Goal: Task Accomplishment & Management: Complete application form

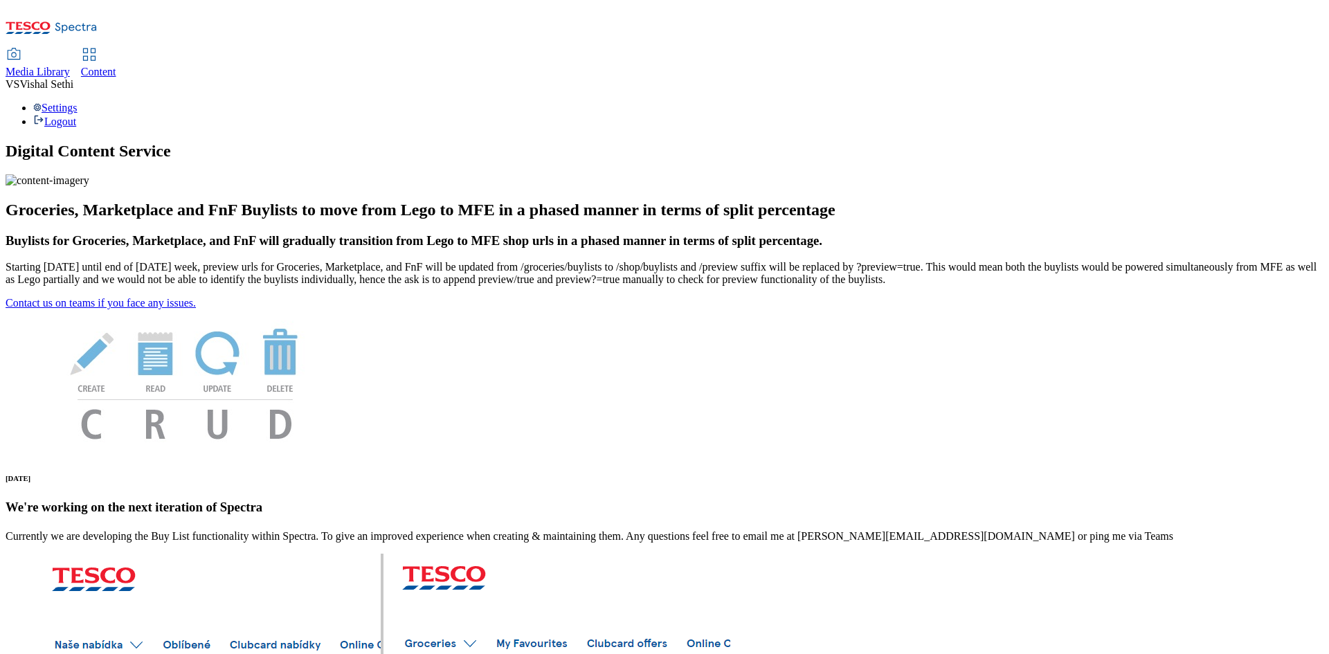
click at [116, 66] on span "Content" at bounding box center [98, 72] width 35 height 12
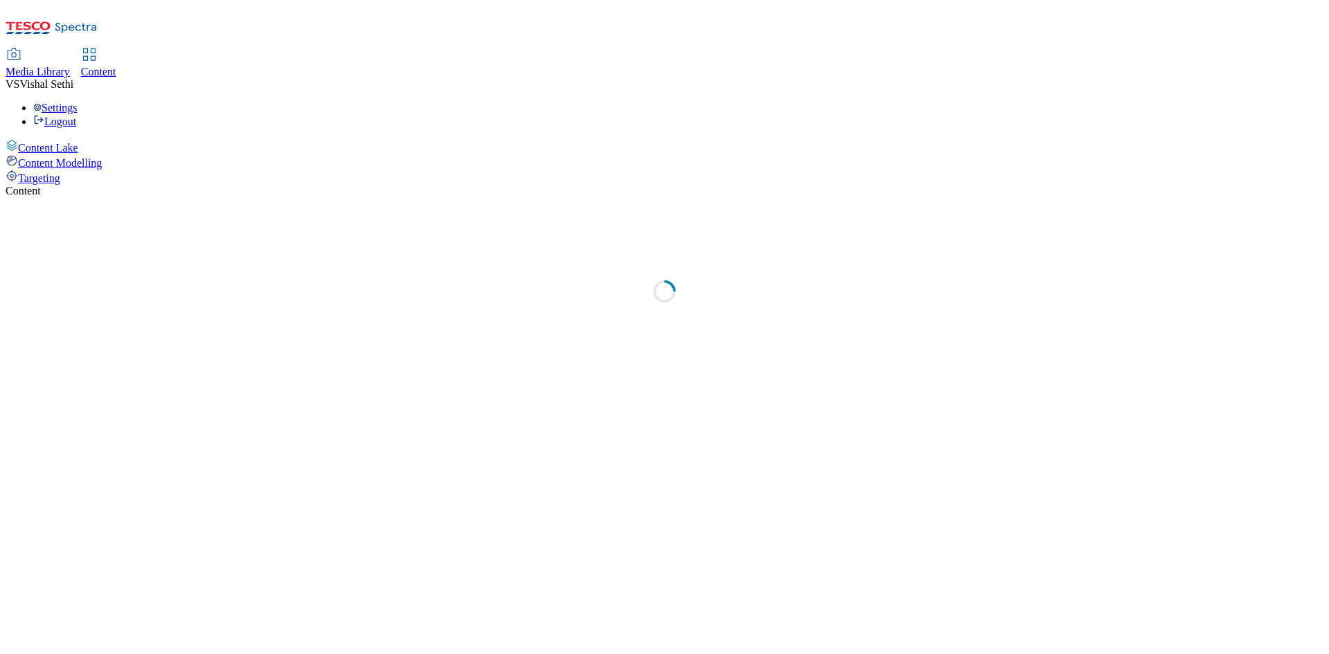
select select "ghs-uk"
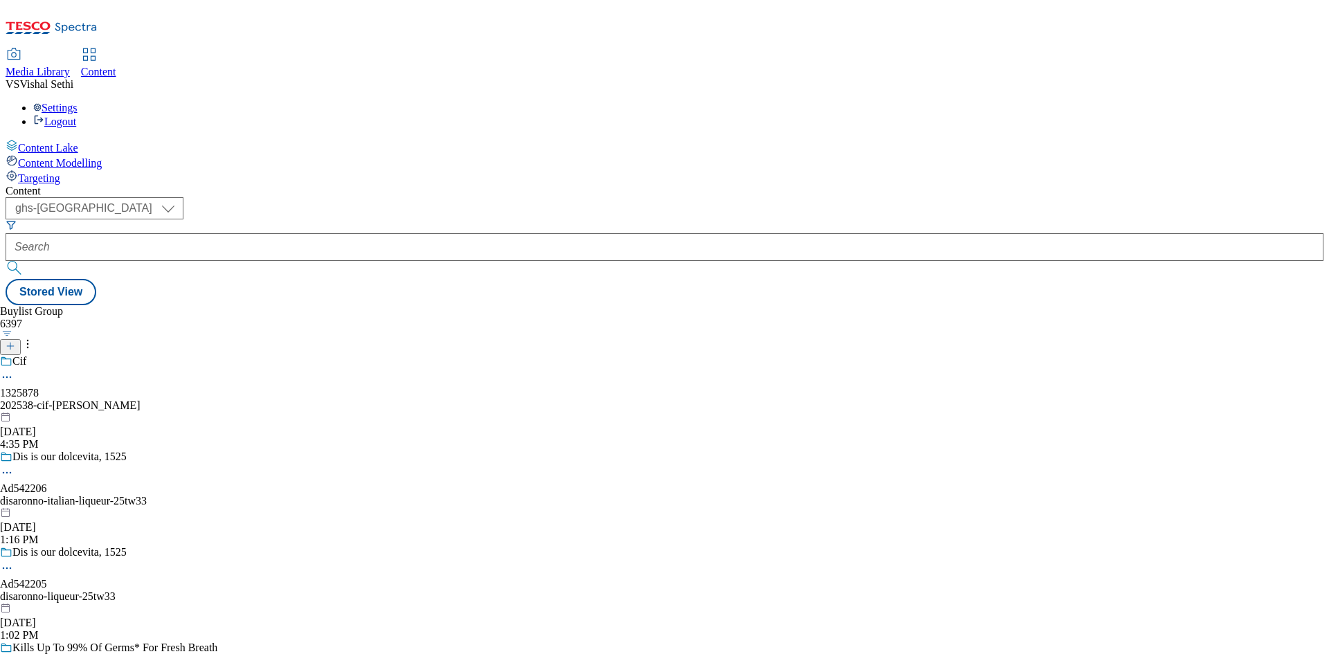
click at [14, 346] on line at bounding box center [10, 346] width 7 height 0
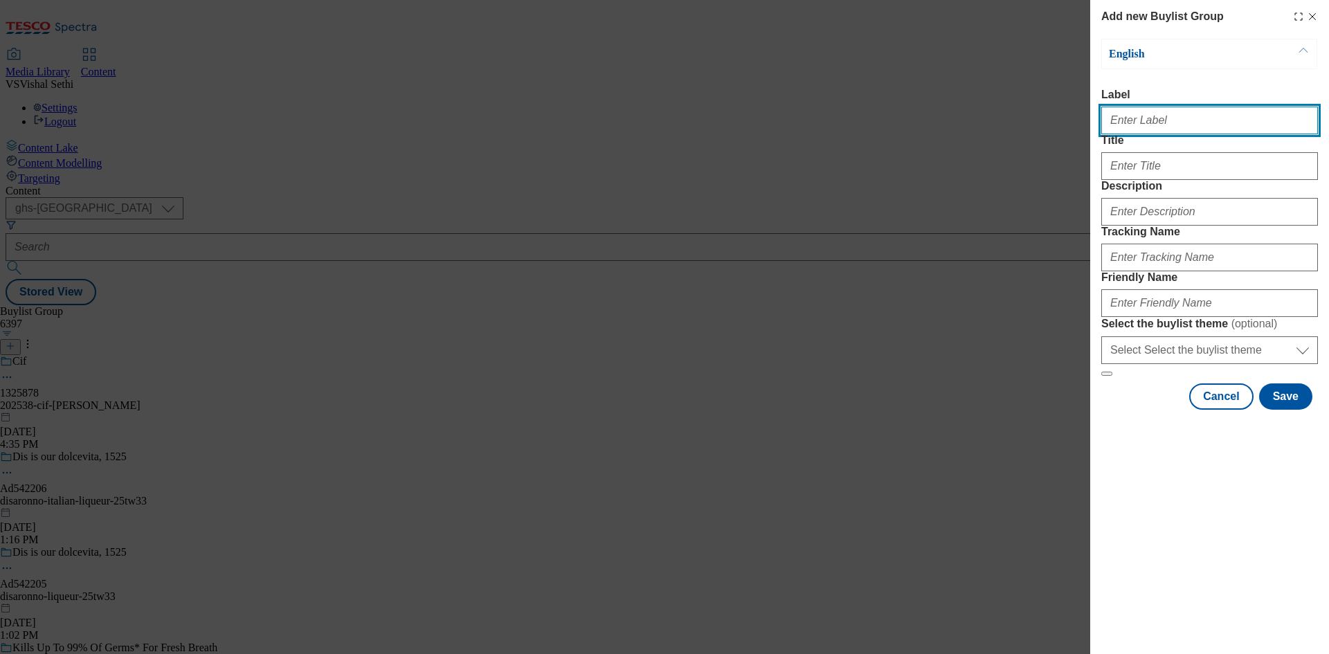
click at [1173, 128] on input "Label" at bounding box center [1209, 121] width 217 height 28
paste input "542219"
type input "Ad542219"
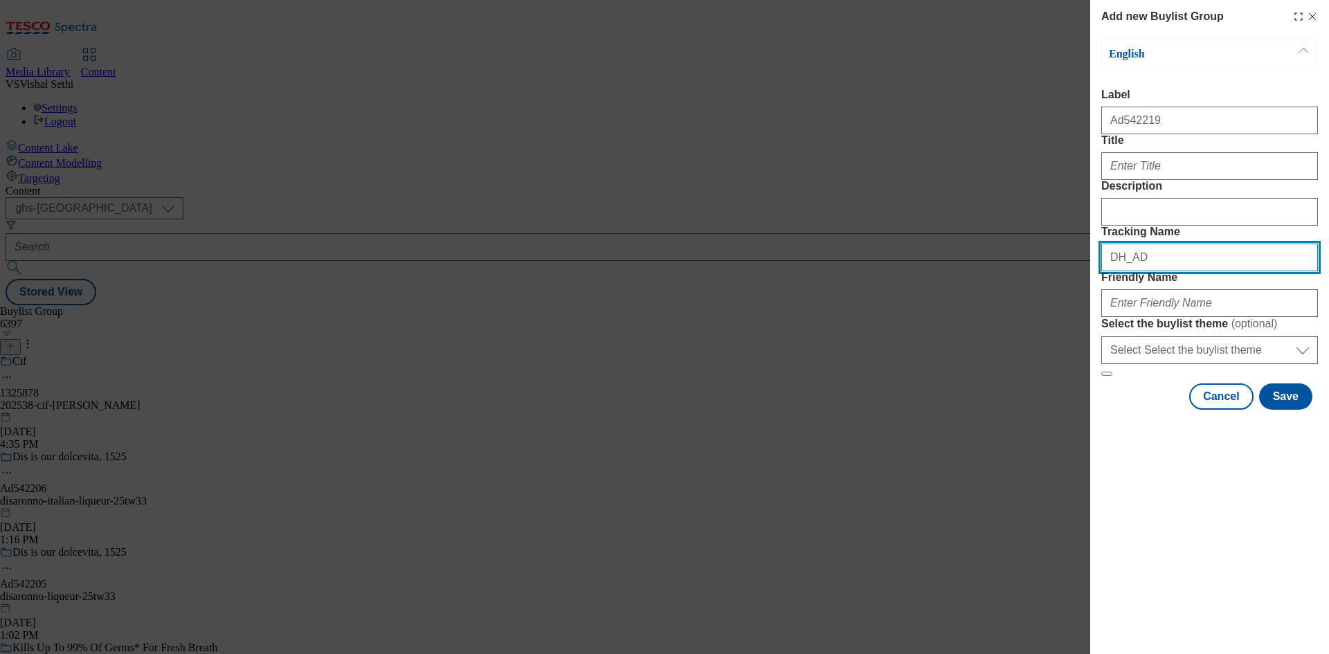
paste input "542219"
type input "DH_AD542219"
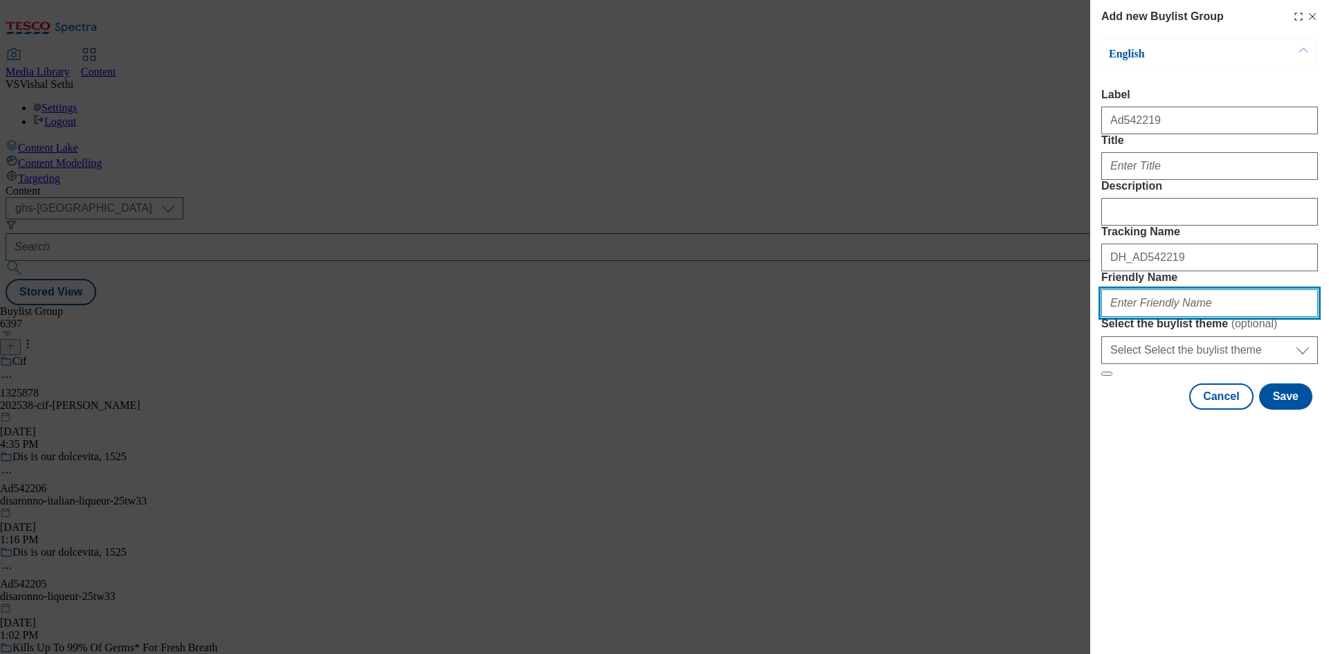
paste input "britvic-pepsi-25tw33"
type input "britvic-pepsi-25tw33"
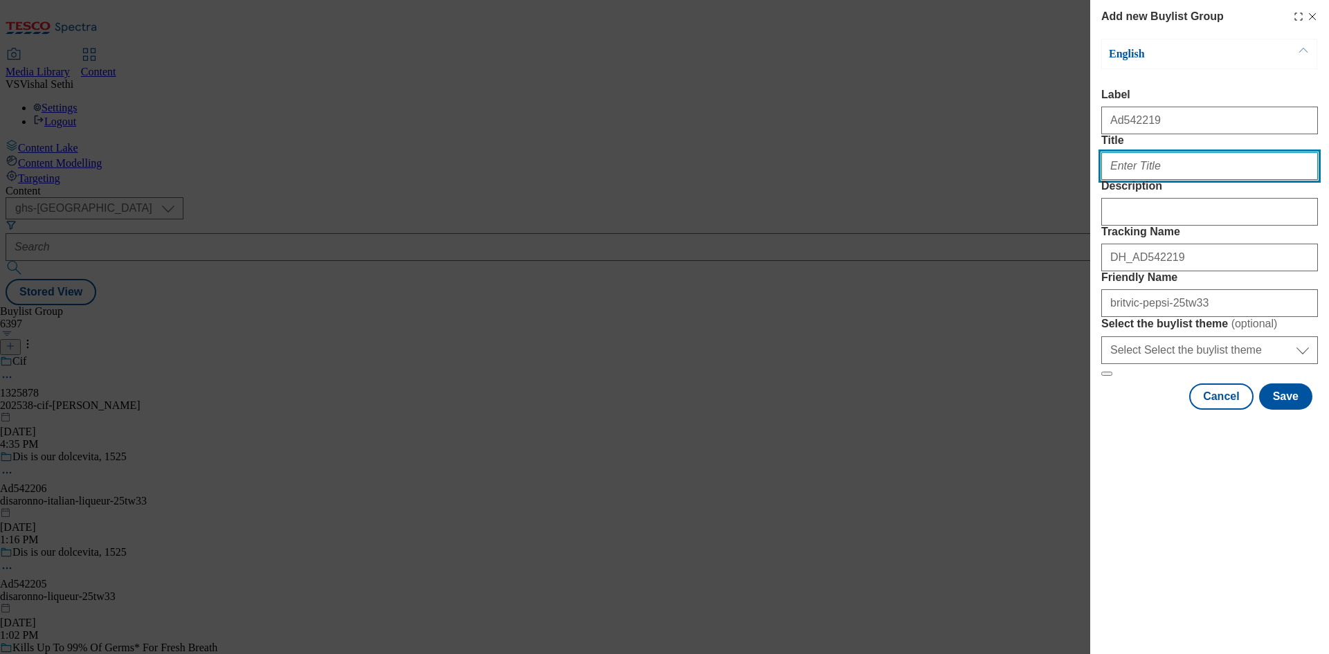
click at [1158, 180] on input "Title" at bounding box center [1209, 166] width 217 height 28
paste input "Your meal better with Pepsi"
type input "Your meal better with Pepsi"
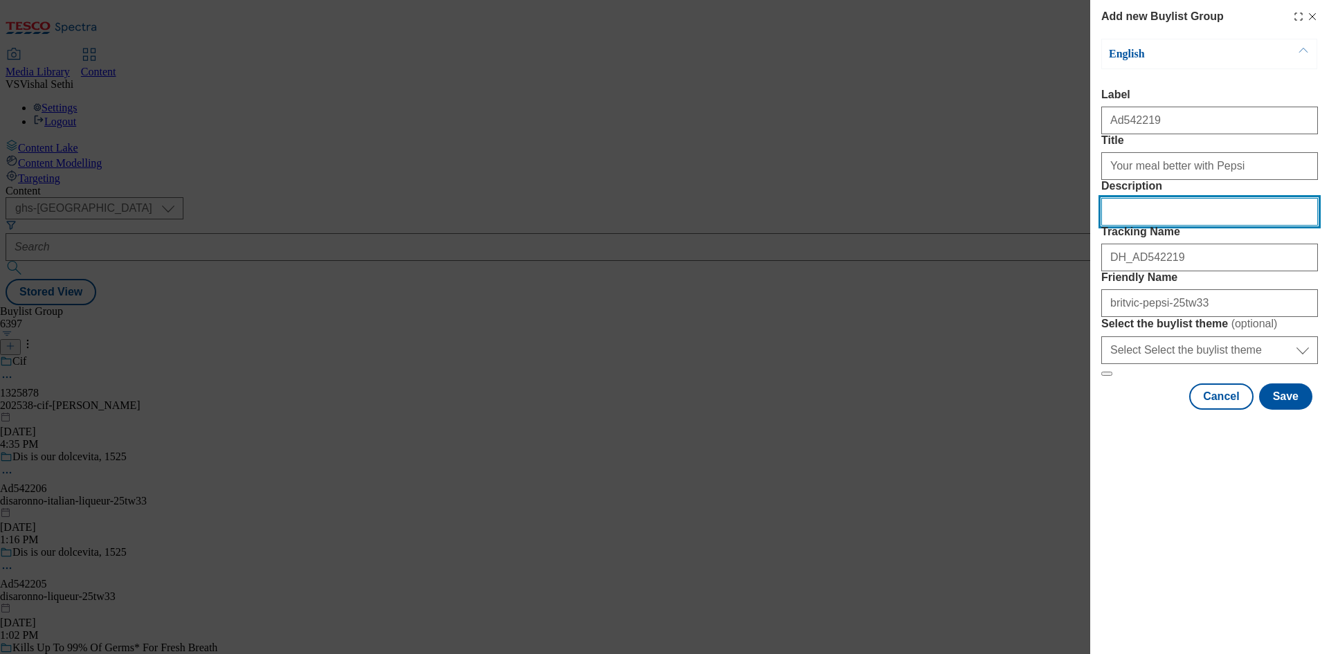
click at [1199, 226] on input "Description" at bounding box center [1209, 212] width 217 height 28
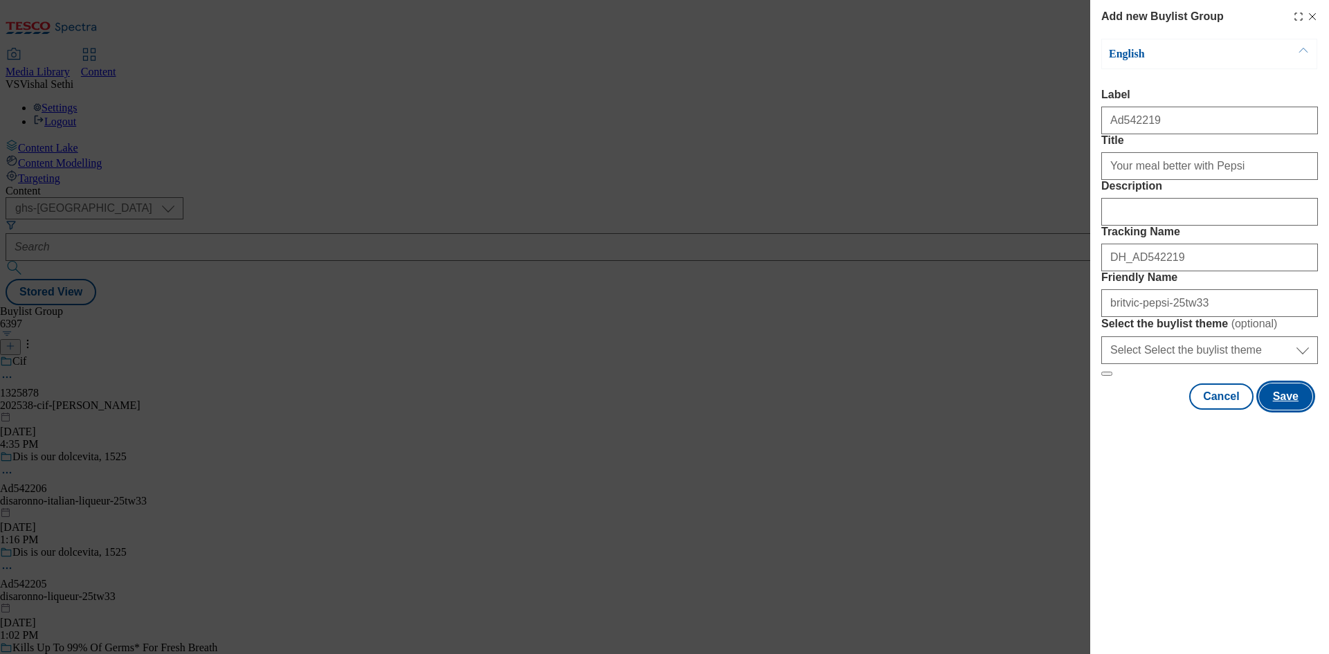
click at [1295, 410] on button "Save" at bounding box center [1285, 397] width 53 height 26
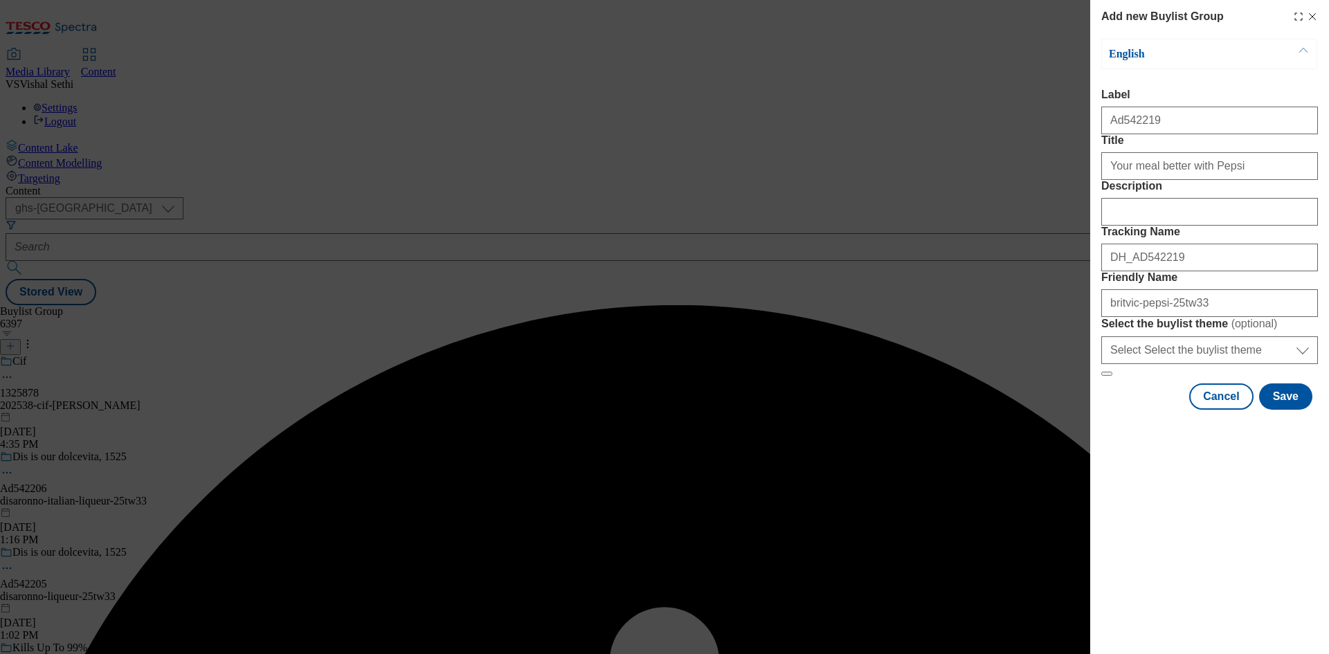
click at [1250, 212] on form "Label Title Description Tracking Name Friendly Name Select the buylist theme ( …" at bounding box center [1209, 233] width 217 height 288
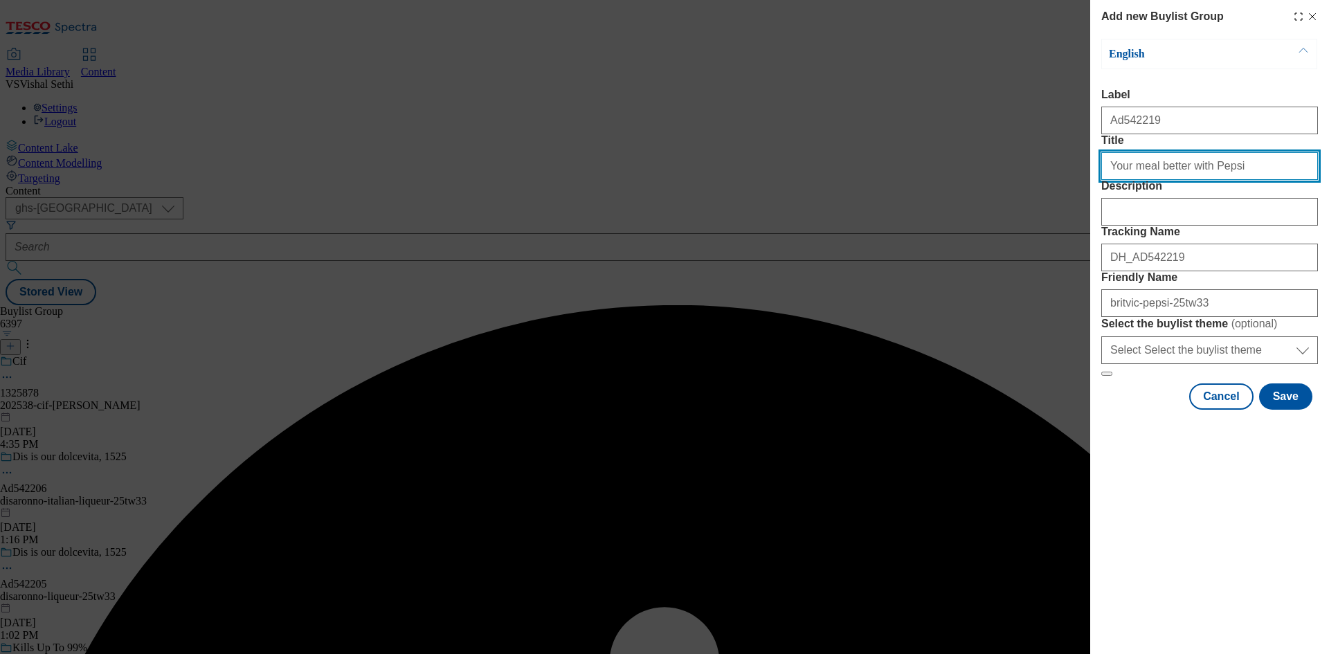
click at [1256, 180] on input "Title" at bounding box center [1209, 166] width 217 height 28
type input "Your meal better with Pepsi"
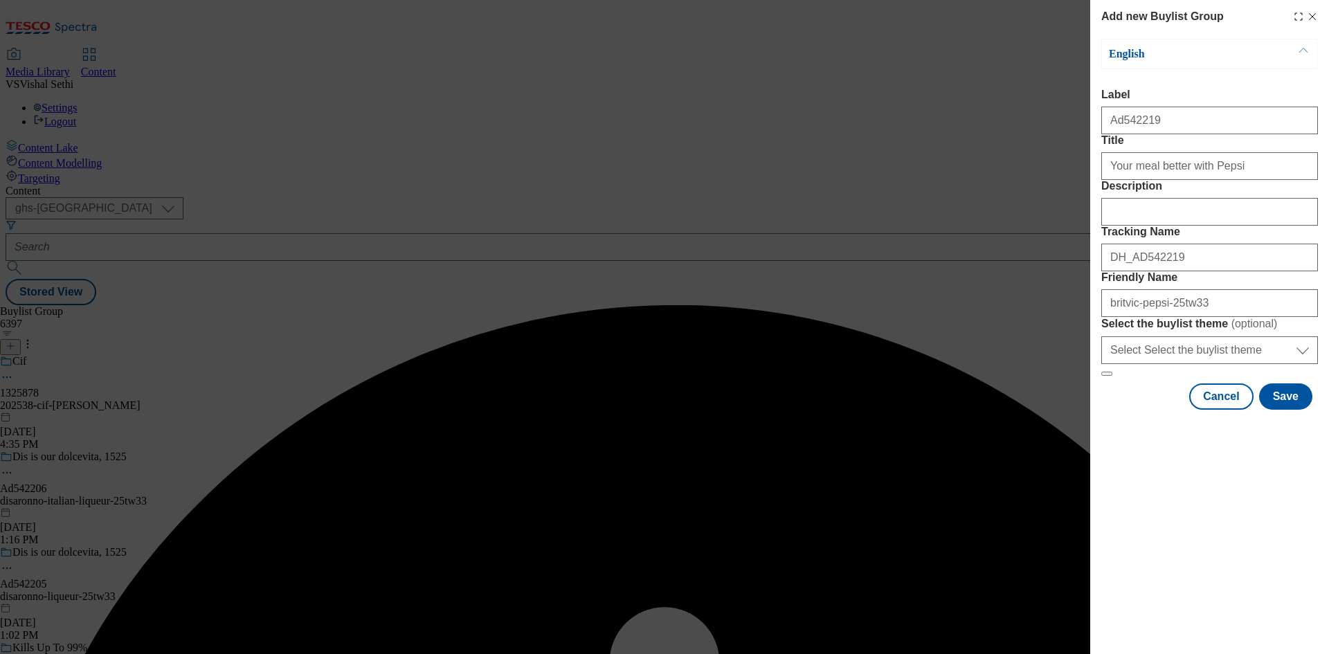
click at [1286, 410] on div "English Label Title Your meal better with Pepsi Description Tracking Name Frien…" at bounding box center [1209, 224] width 217 height 371
click at [1293, 410] on button "Save" at bounding box center [1285, 397] width 53 height 26
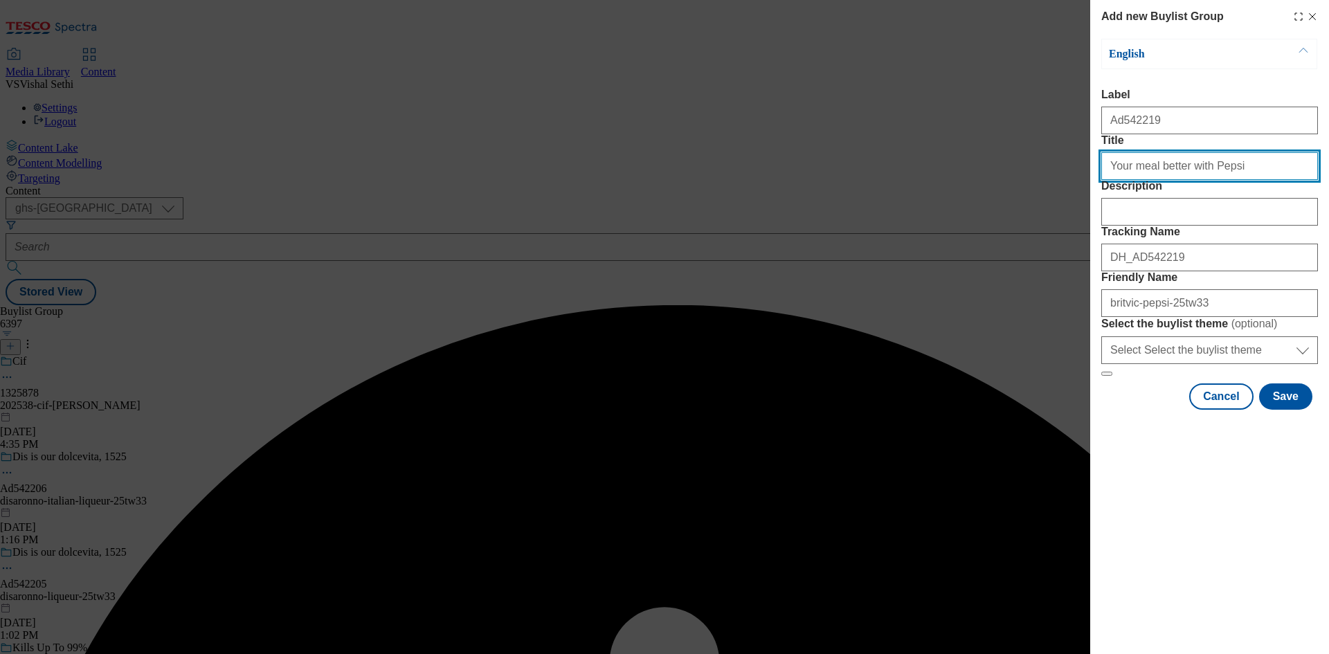
click at [1266, 180] on input "Title" at bounding box center [1209, 166] width 217 height 28
type input "Your meal better with Pepsi"
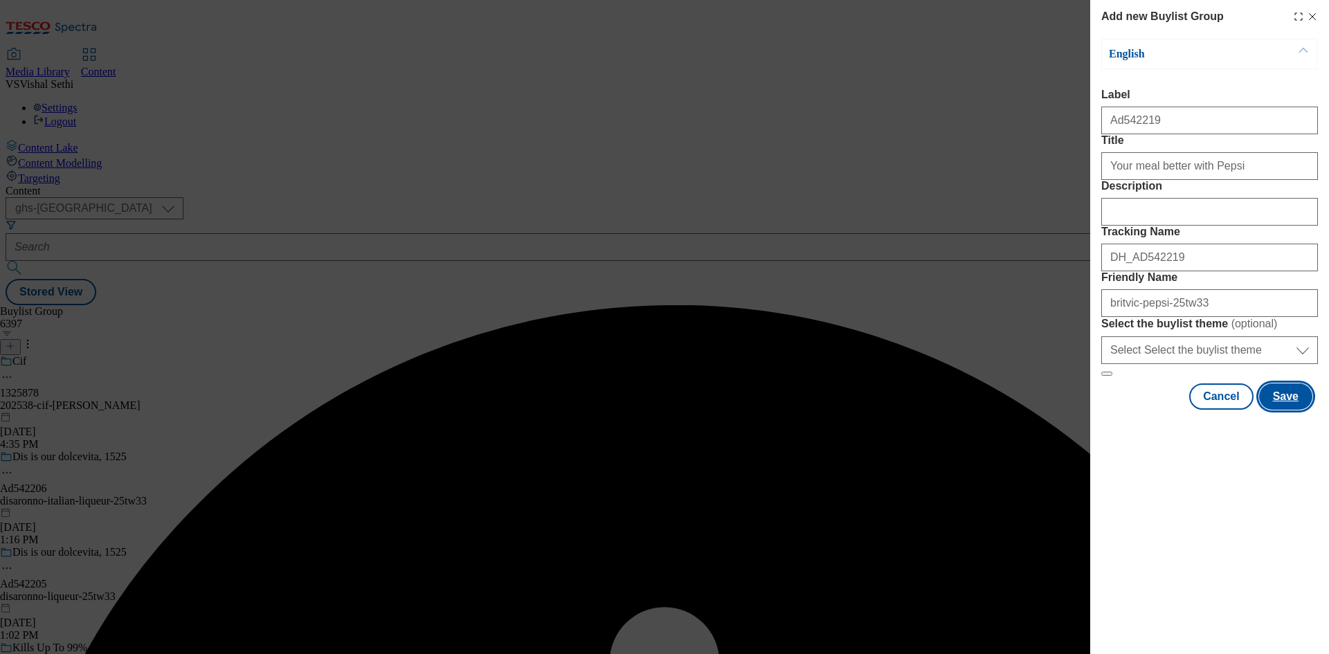
click at [1284, 410] on button "Save" at bounding box center [1285, 397] width 53 height 26
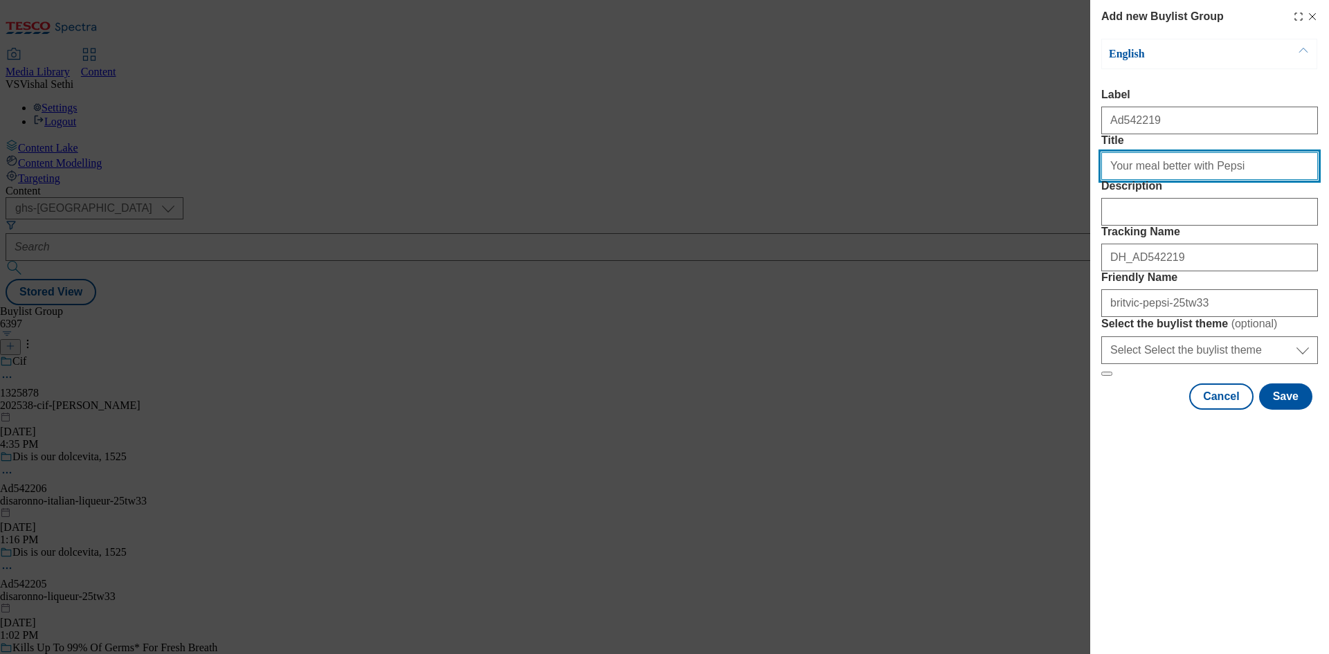
click at [1274, 180] on input "Your meal better with Pepsi" at bounding box center [1209, 166] width 217 height 28
type input "Your meal better with Pepsi"
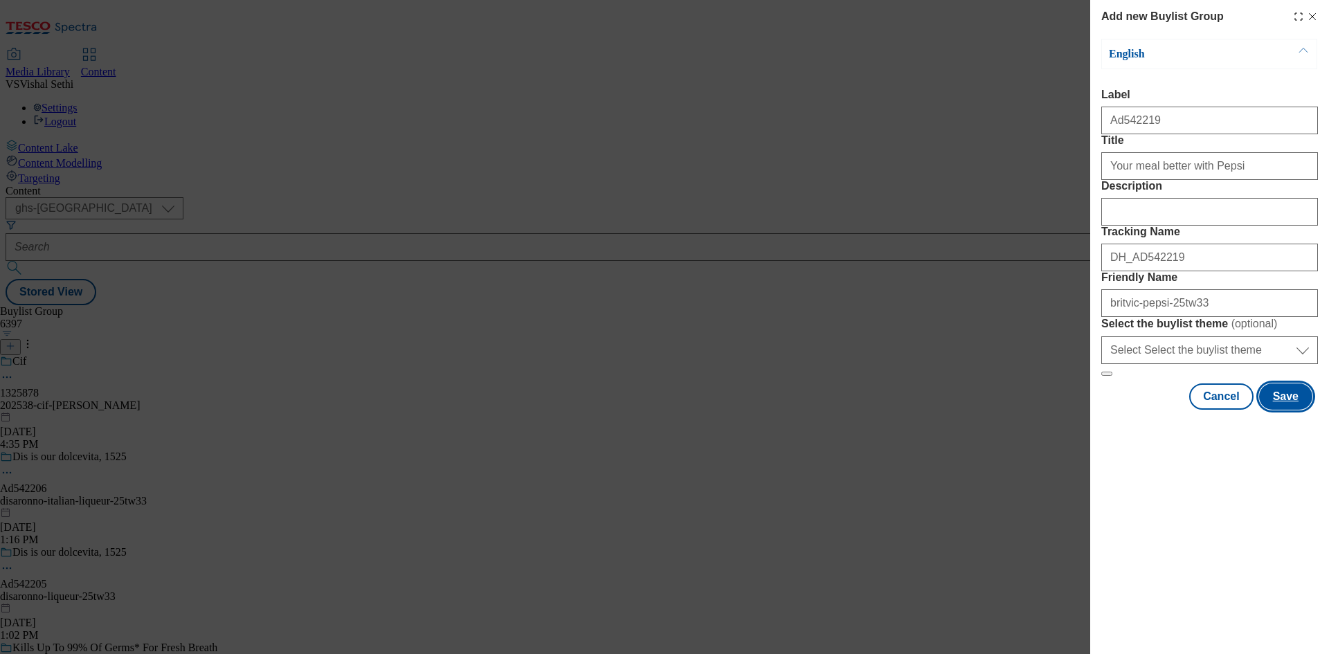
click at [1290, 410] on button "Save" at bounding box center [1285, 397] width 53 height 26
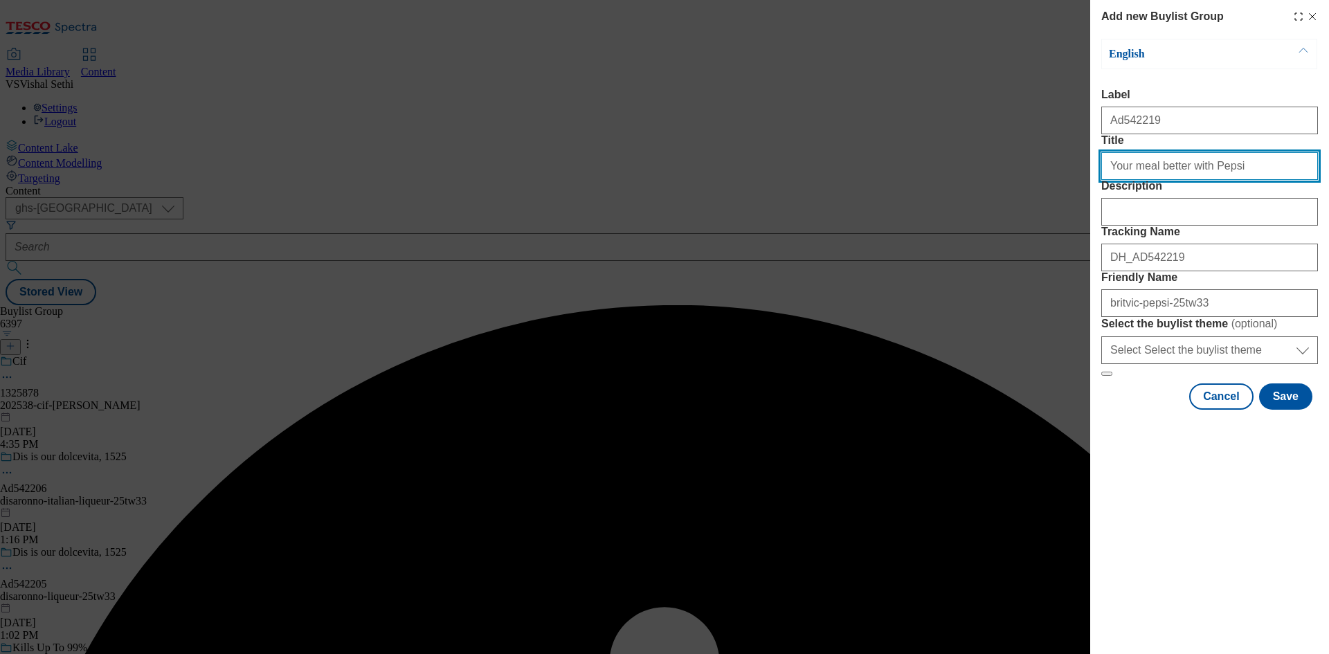
click at [1232, 180] on input "Your meal better with Pepsi" at bounding box center [1209, 166] width 217 height 28
type input "Your meal better with Pepsi"
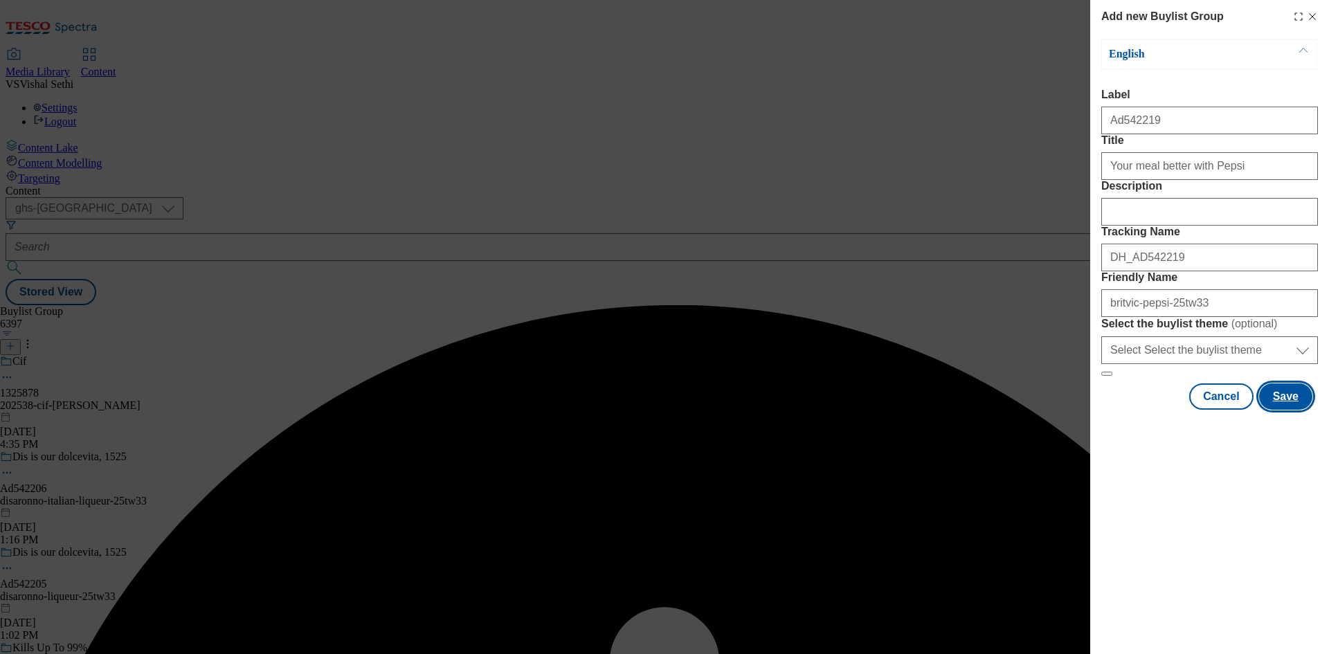
click at [1286, 410] on button "Save" at bounding box center [1285, 397] width 53 height 26
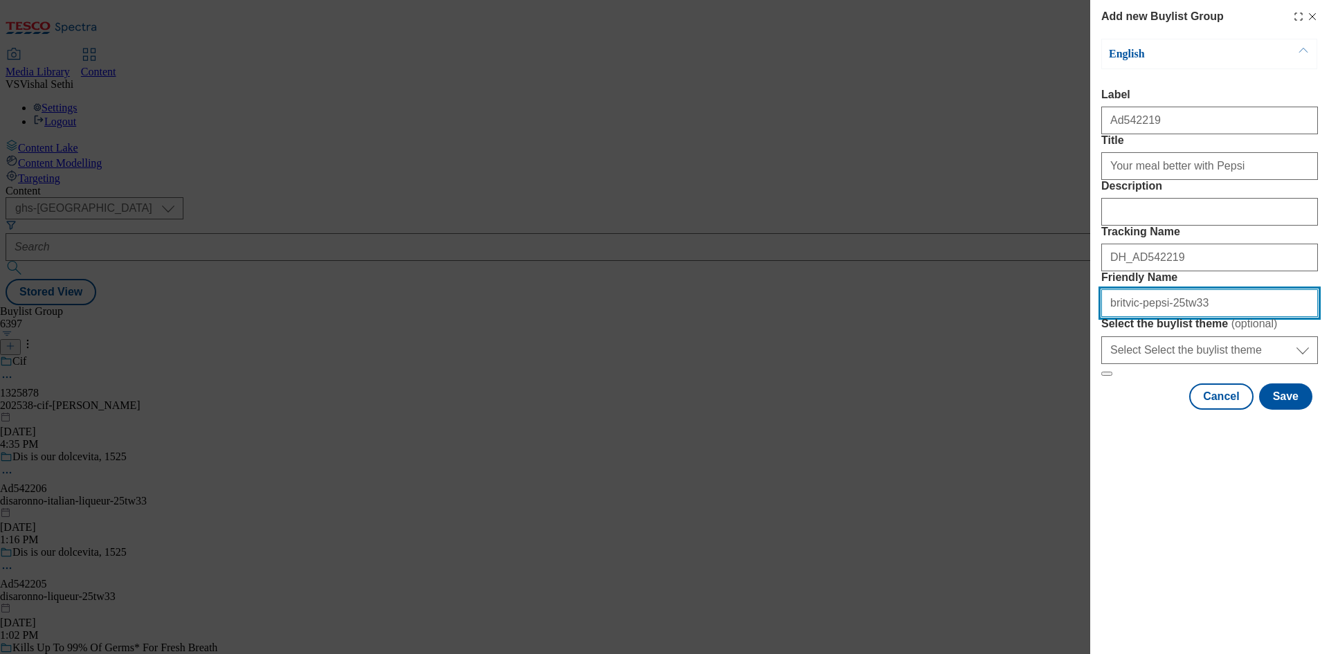
click at [1159, 317] on input "britvic-pepsi-25tw33" at bounding box center [1209, 303] width 217 height 28
type input "britvic-pepsi-max-25tw33"
click at [811, 336] on div "Add new Buylist Group English Label Ad542219 Title Your meal better with Pepsi …" at bounding box center [664, 327] width 1329 height 654
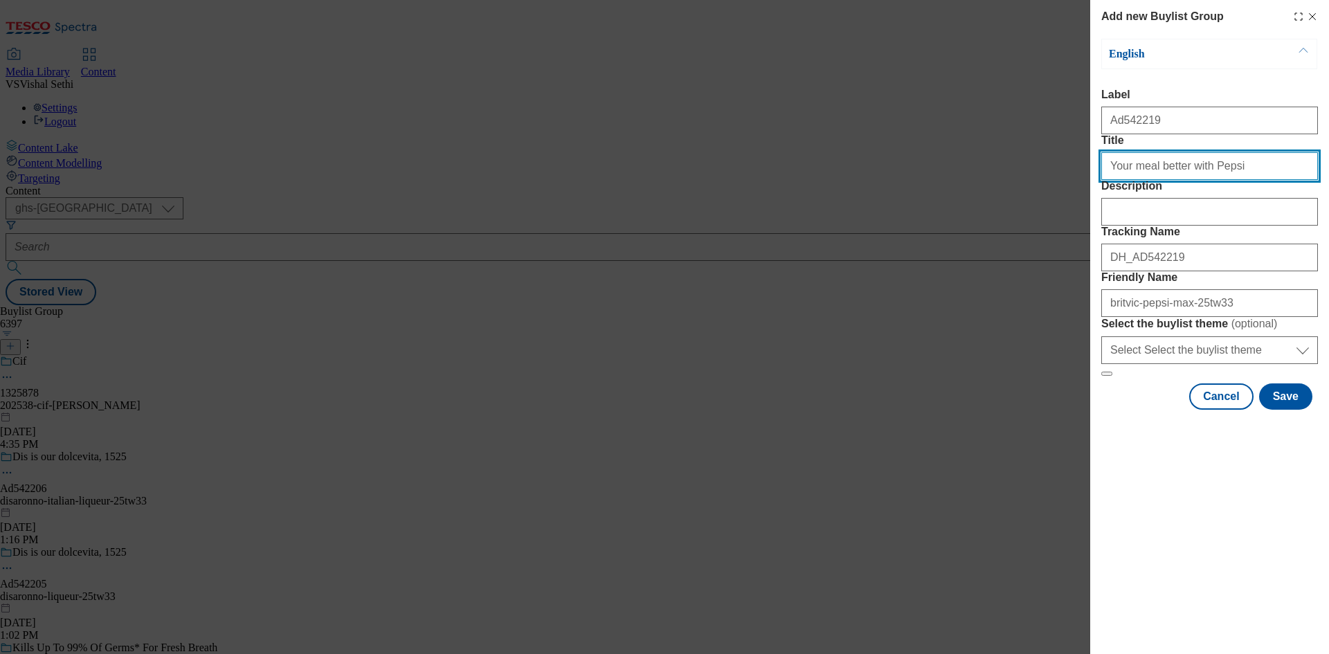
drag, startPoint x: 1276, startPoint y: 193, endPoint x: 1213, endPoint y: 203, distance: 63.7
click at [1213, 180] on input "Your meal better with Pepsi" at bounding box center [1209, 166] width 217 height 28
type input "Your meal better with Pepsi"
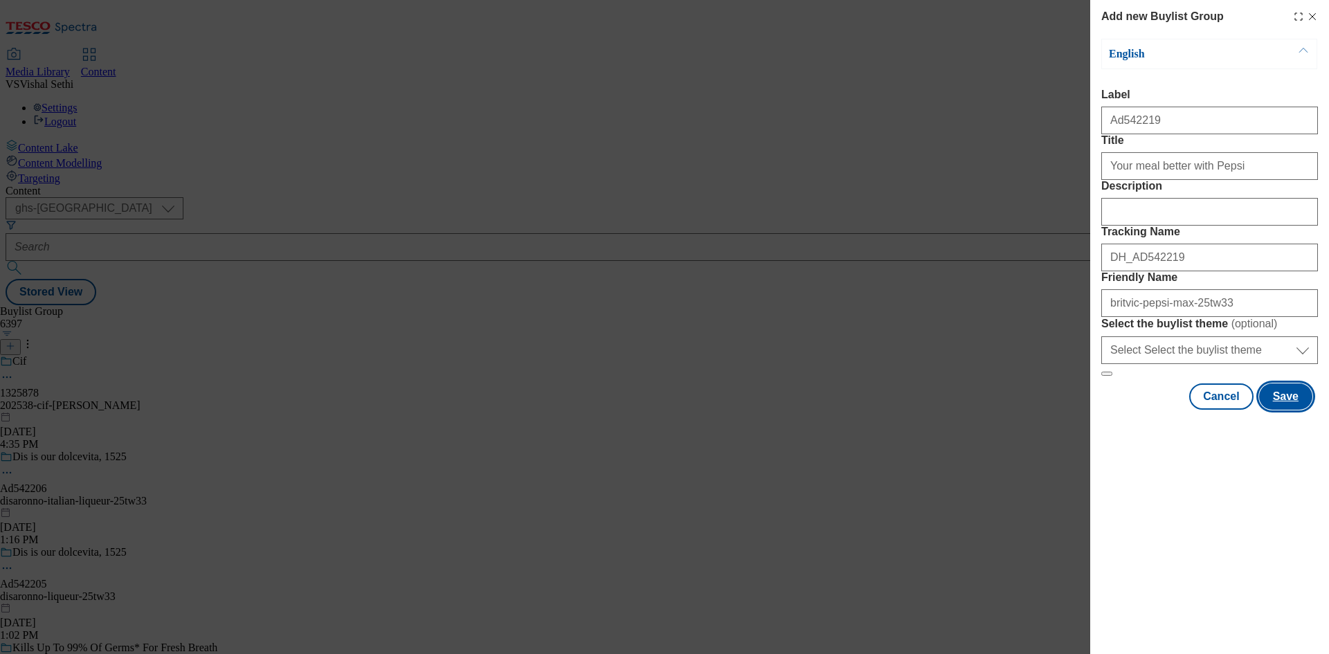
click at [1292, 410] on button "Save" at bounding box center [1285, 397] width 53 height 26
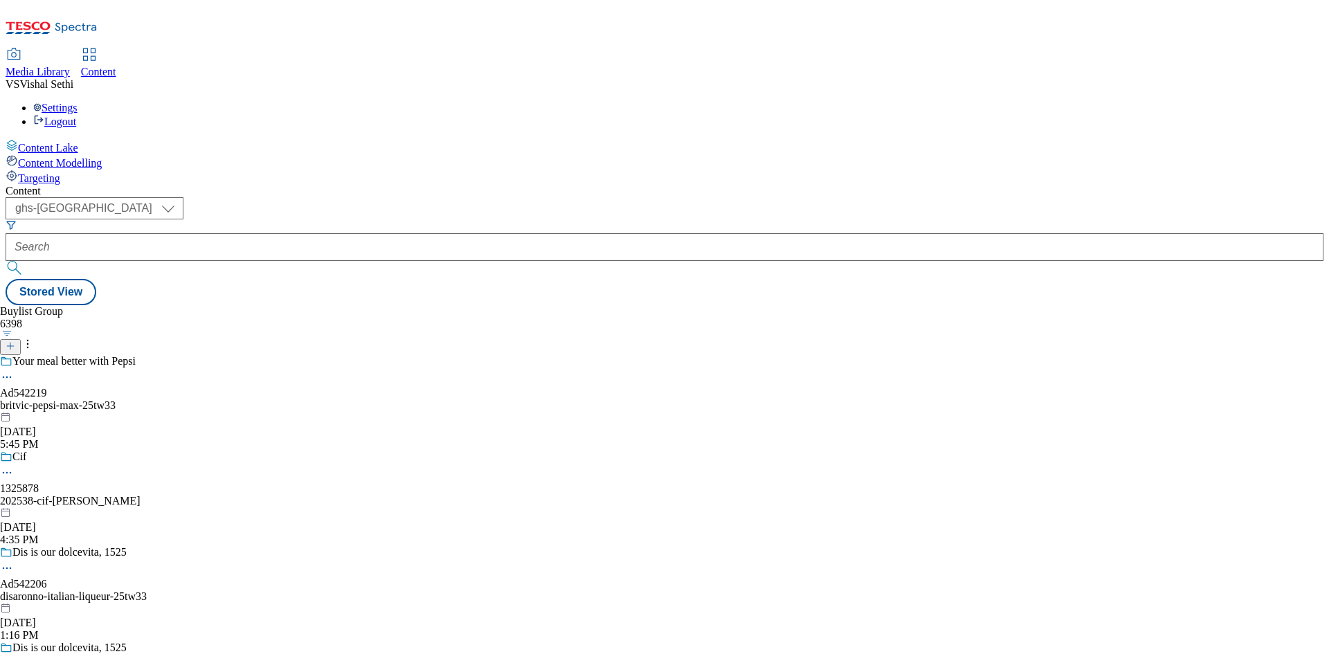
click at [217, 399] on div "britvic-pepsi-max-25tw33" at bounding box center [108, 405] width 217 height 12
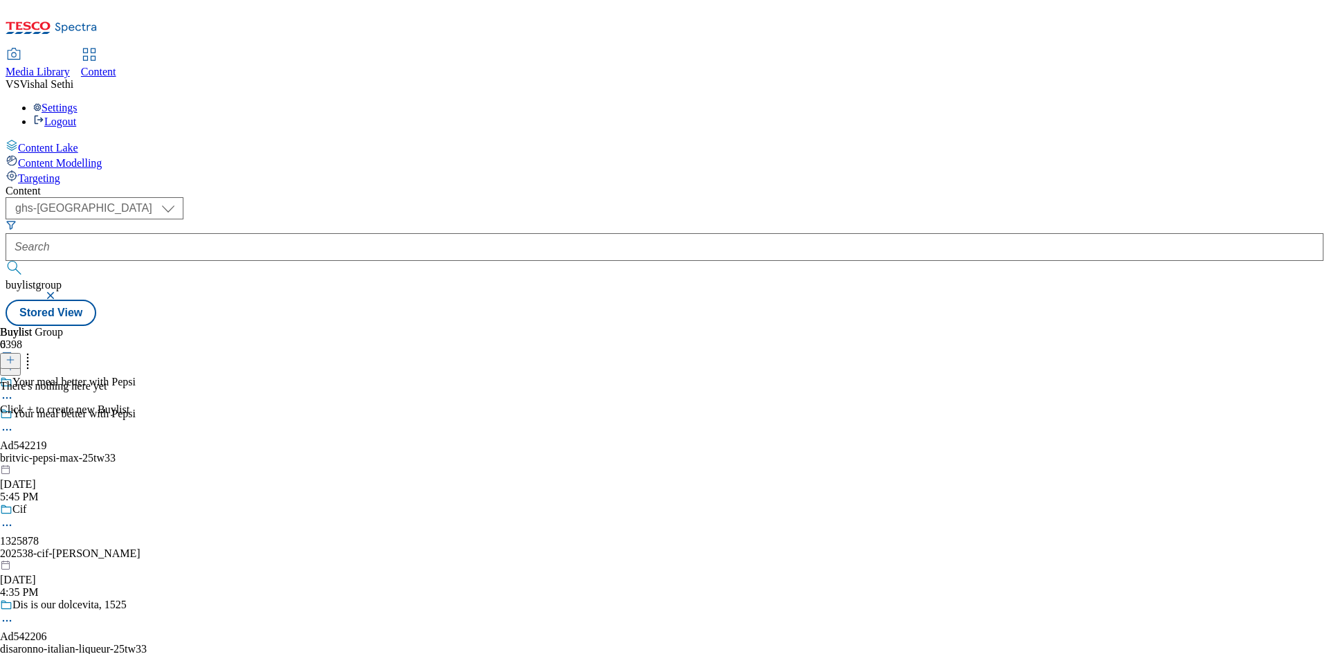
click at [15, 355] on icon at bounding box center [11, 360] width 10 height 10
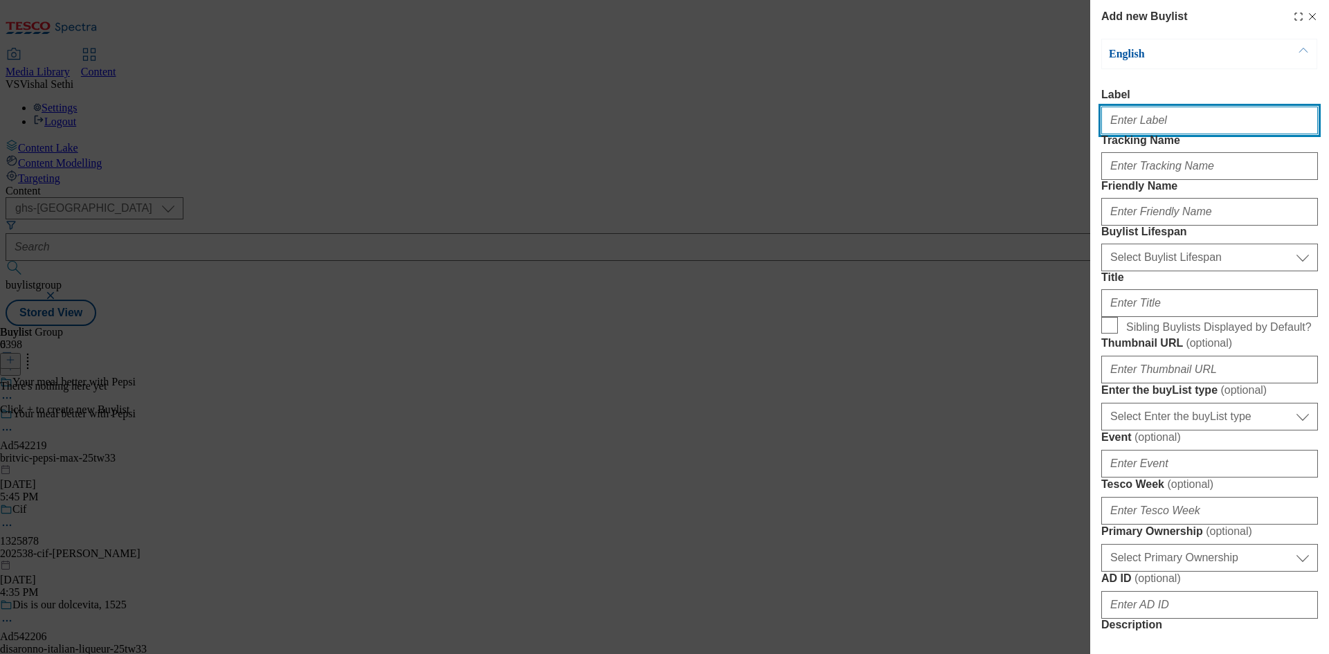
click at [1162, 123] on input "Label" at bounding box center [1209, 121] width 217 height 28
paste input "542219"
type input "Ad542219"
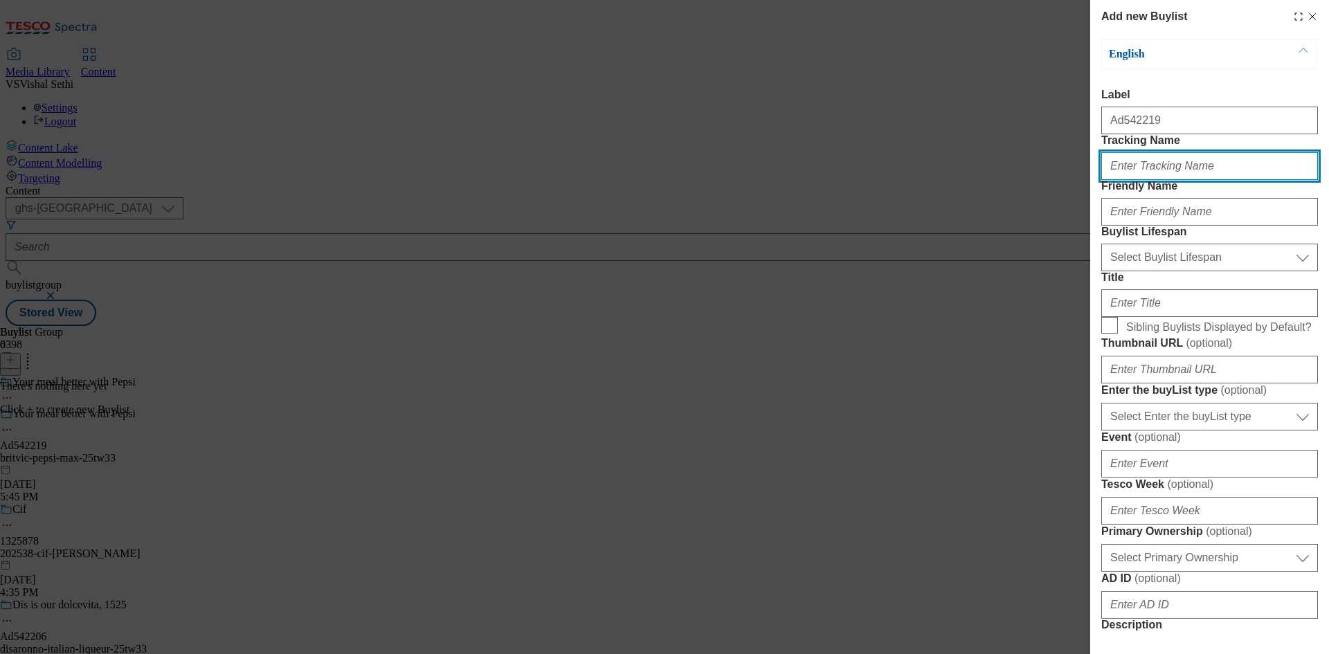
type input "H"
paste input "542219"
type input "DH_AD542219"
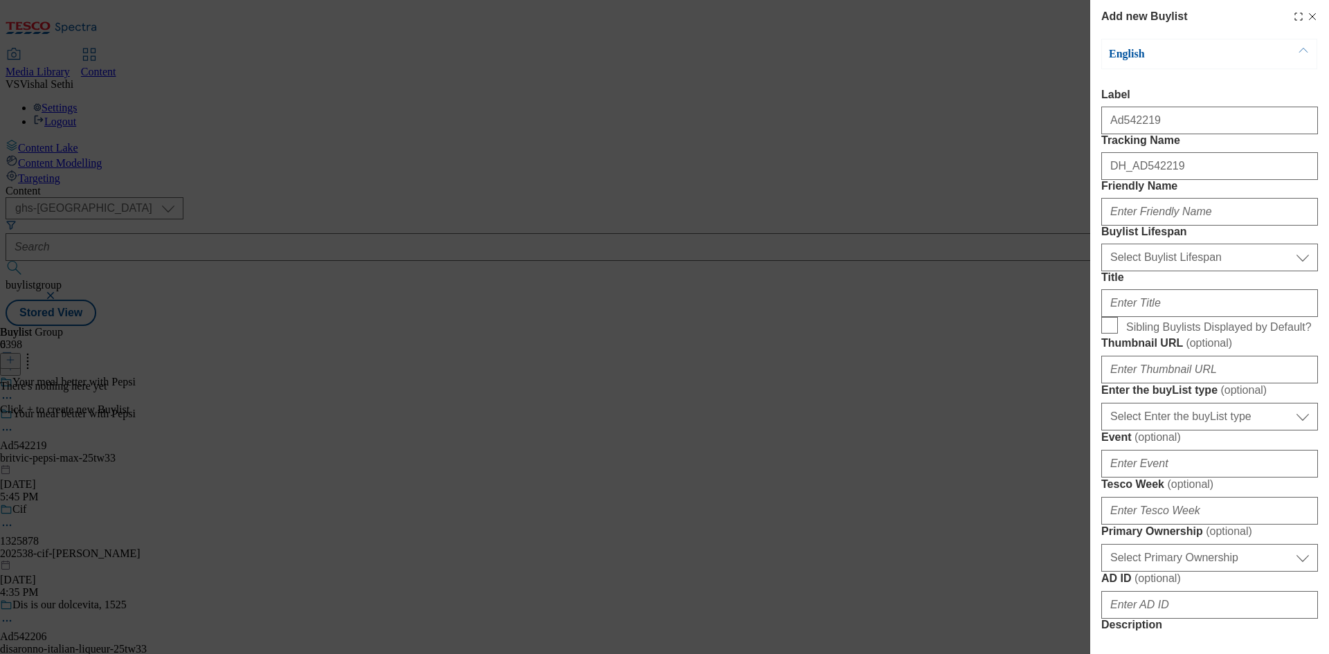
click at [824, 411] on div "Add new Buylist English Label Ad542219 Tracking Name DH_AD542219 Friendly Name …" at bounding box center [664, 327] width 1329 height 654
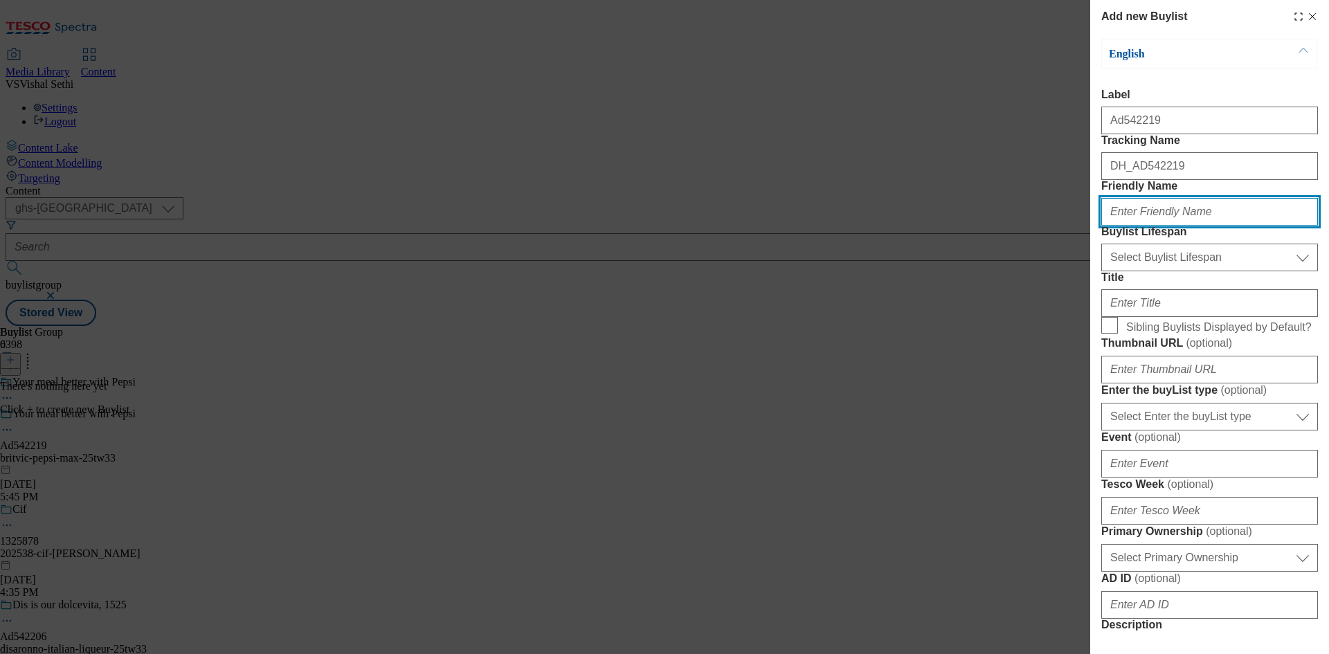
click at [1191, 226] on input "Friendly Name" at bounding box center [1209, 212] width 217 height 28
paste input "britvic"
type input "britvic"
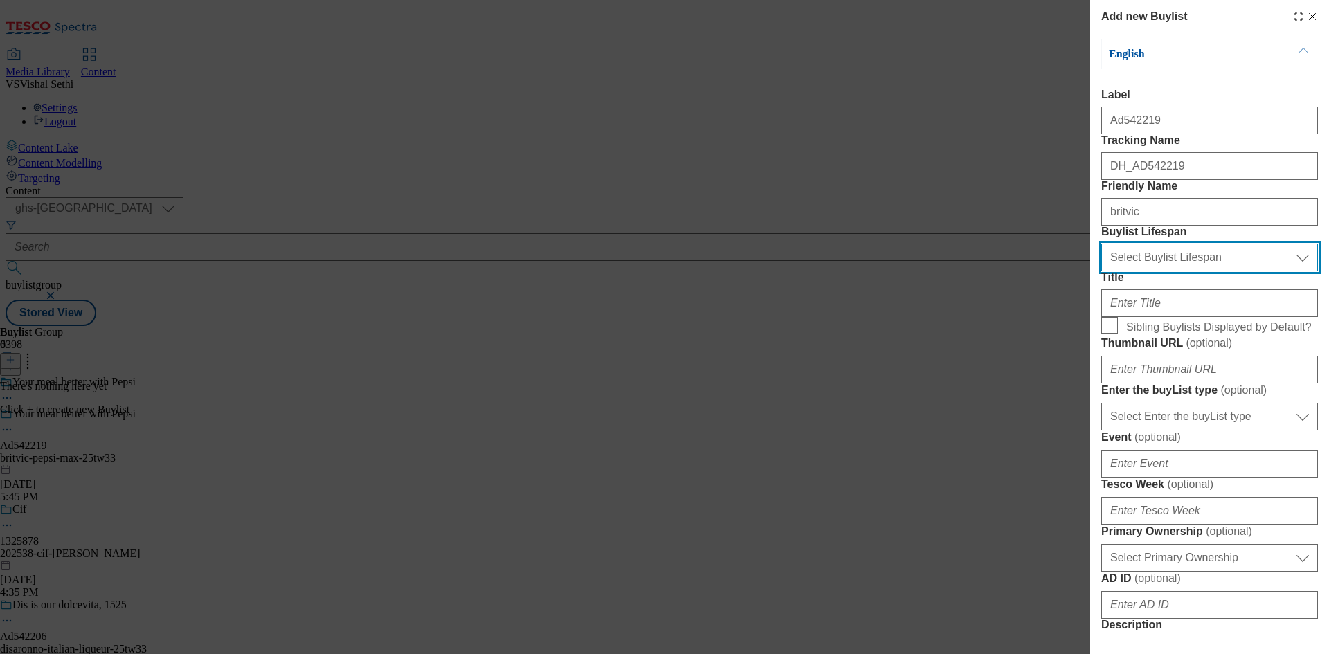
click at [1184, 271] on select "Select Buylist Lifespan evergreen seasonal tactical" at bounding box center [1209, 258] width 217 height 28
select select "tactical"
click at [1101, 271] on select "Select Buylist Lifespan evergreen seasonal tactical" at bounding box center [1209, 258] width 217 height 28
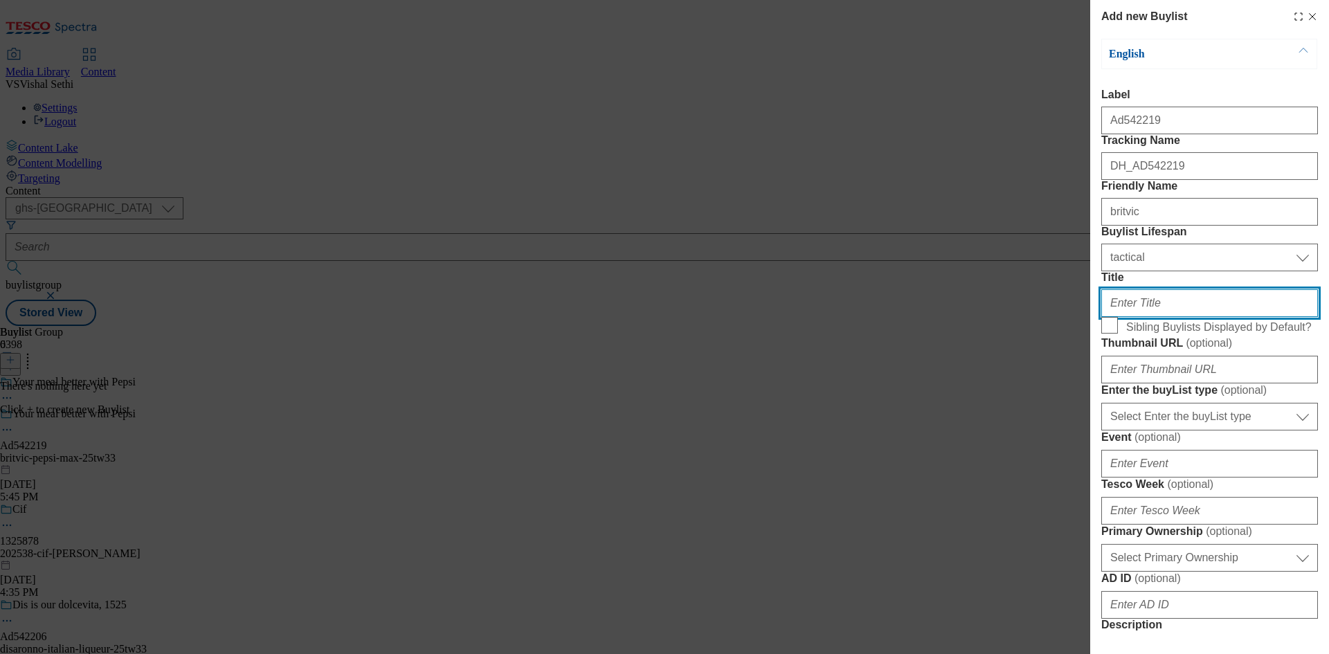
click at [1168, 317] on input "Title" at bounding box center [1209, 303] width 217 height 28
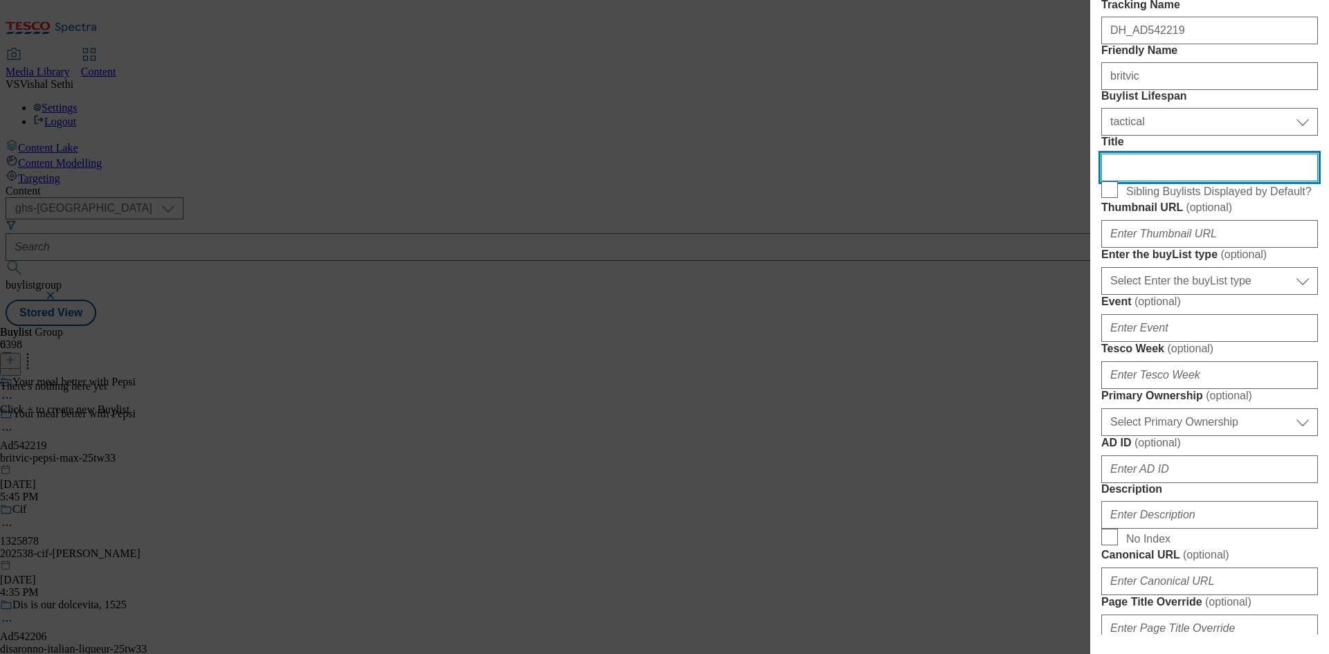
scroll to position [138, 0]
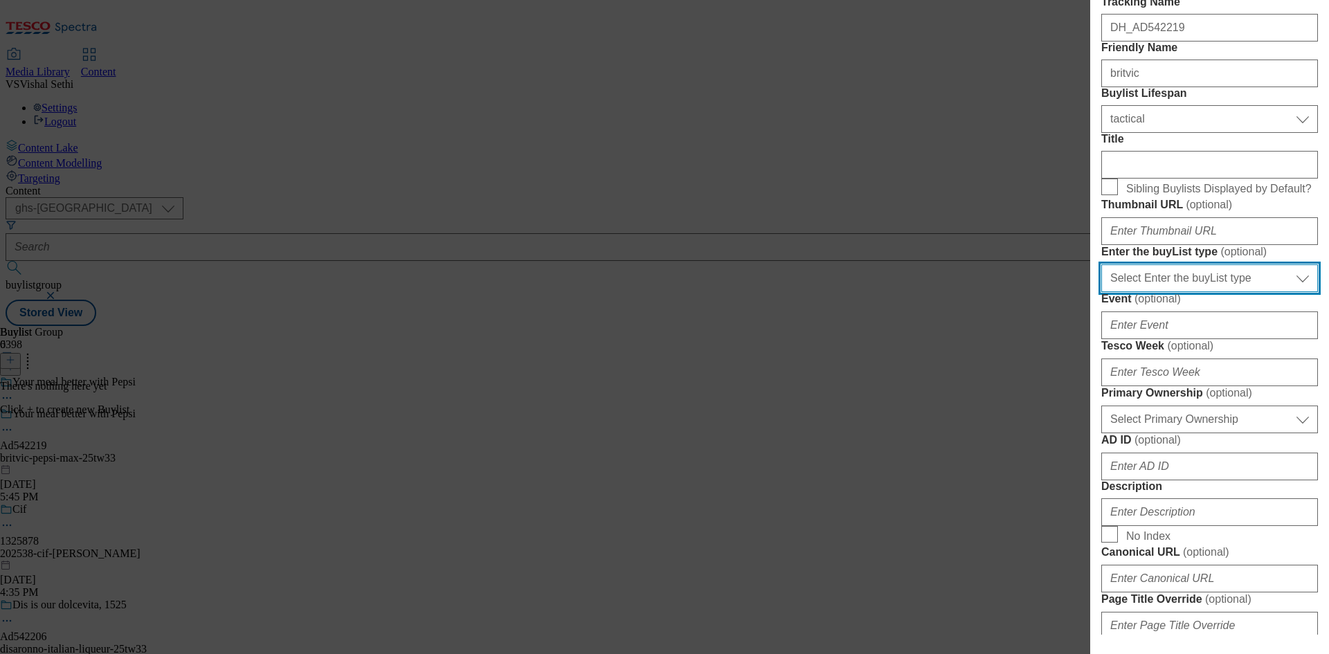
click at [1225, 292] on select "Select Enter the buyList type event supplier funded long term >4 weeks supplier…" at bounding box center [1209, 278] width 217 height 28
select select "supplier funded short term 1-3 weeks"
click at [1101, 292] on select "Select Enter the buyList type event supplier funded long term >4 weeks supplier…" at bounding box center [1209, 278] width 217 height 28
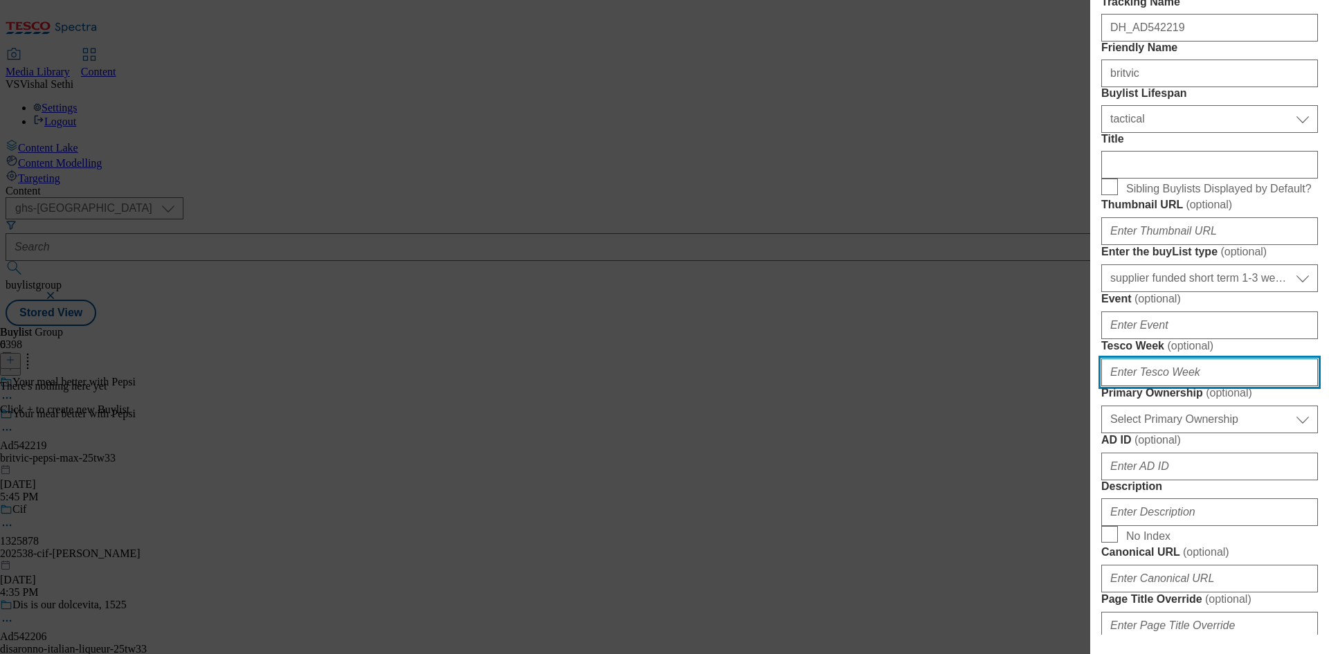
click at [1175, 386] on input "Tesco Week ( optional )" at bounding box center [1209, 373] width 217 height 28
type input "33"
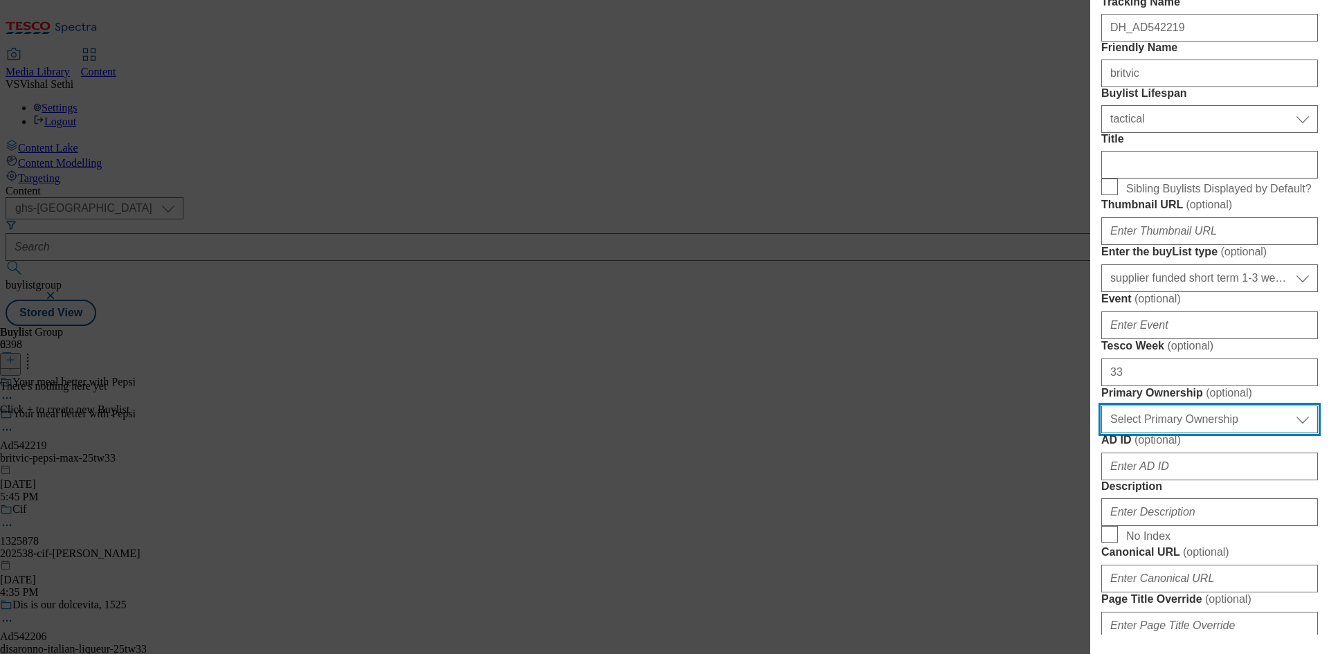
scroll to position [166, 0]
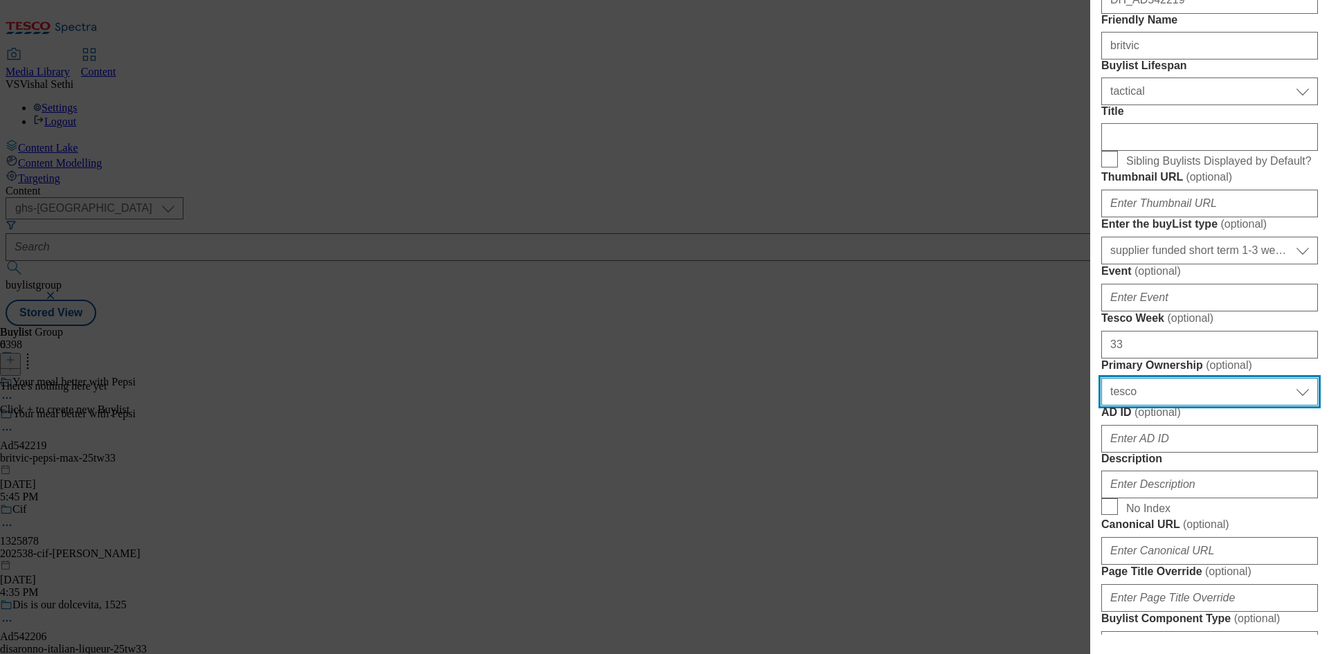
select select "dunnhumby"
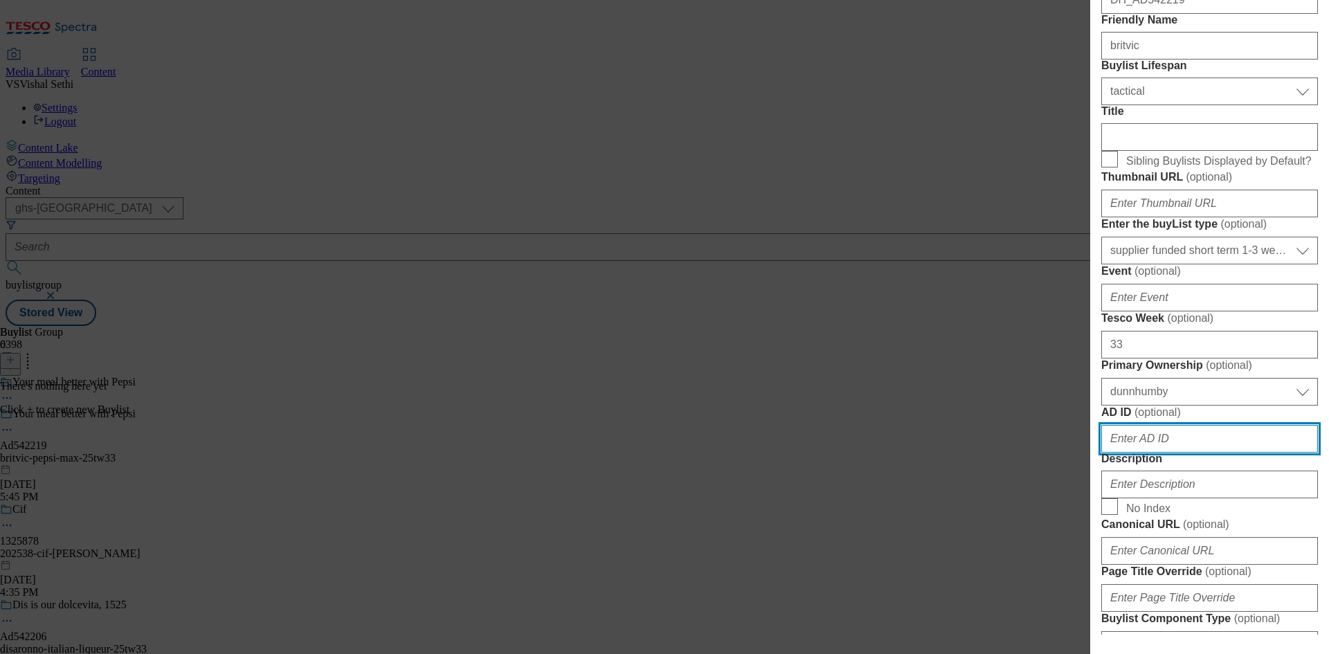
scroll to position [537, 0]
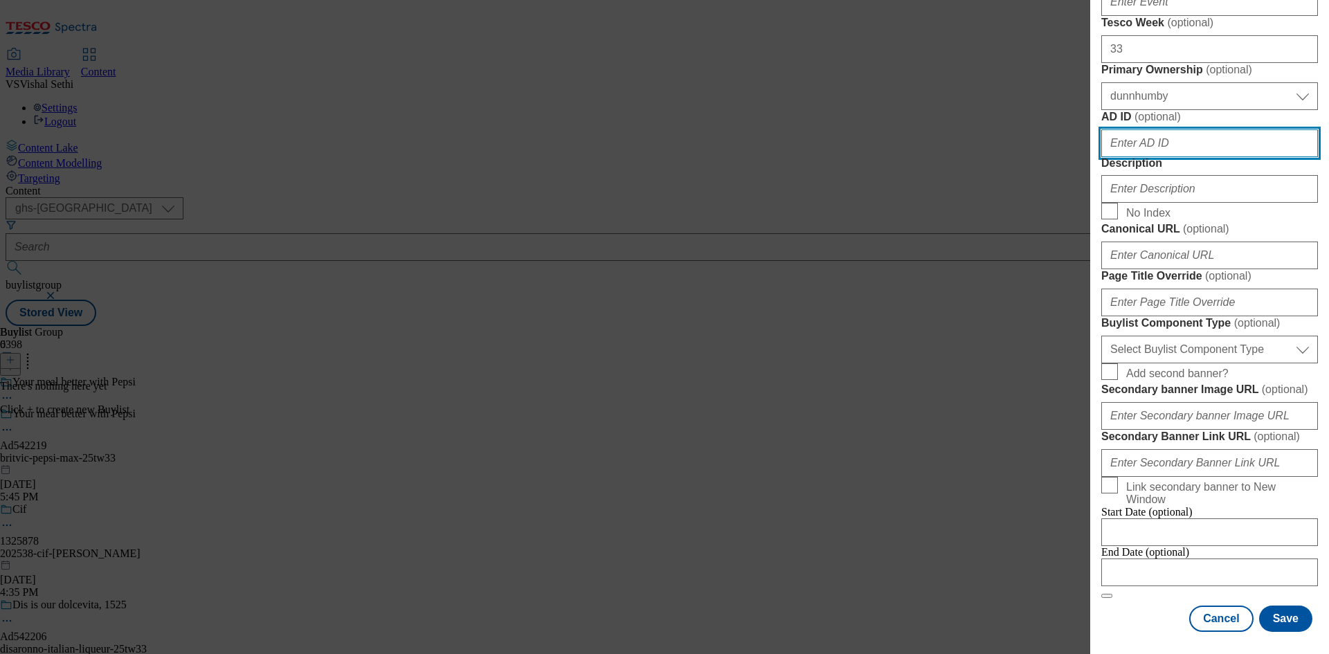
paste input "542219"
type input "542219"
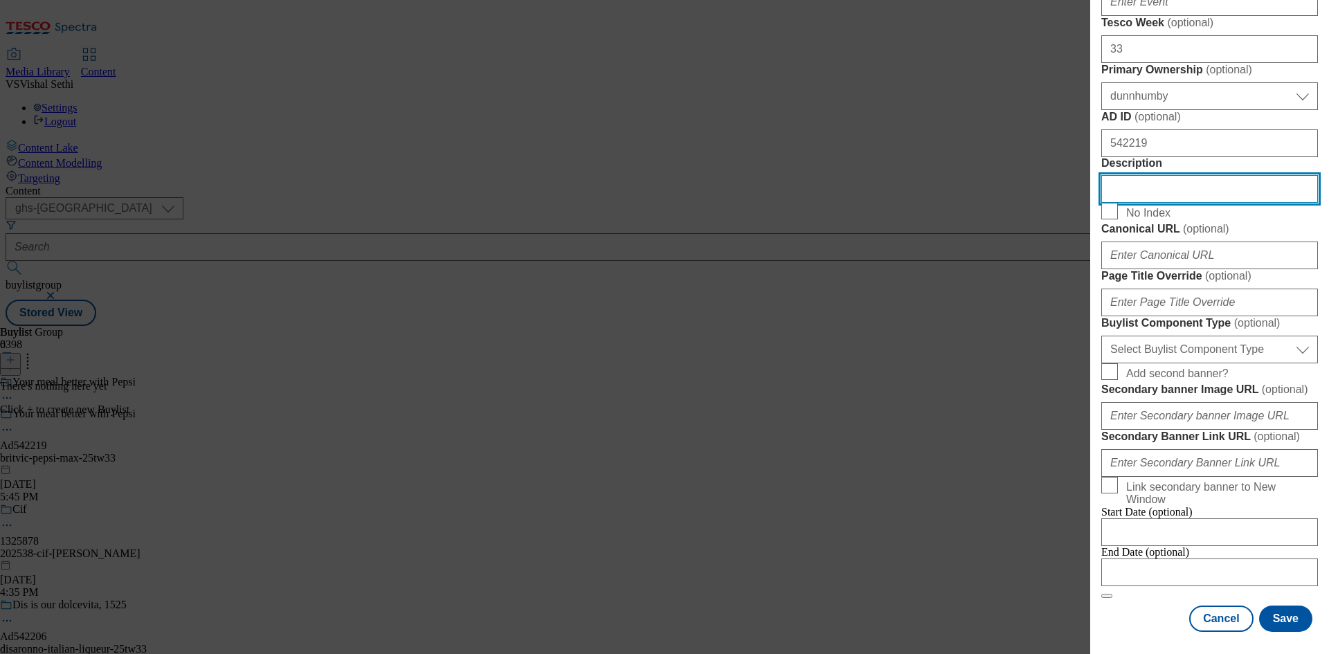
scroll to position [964, 0]
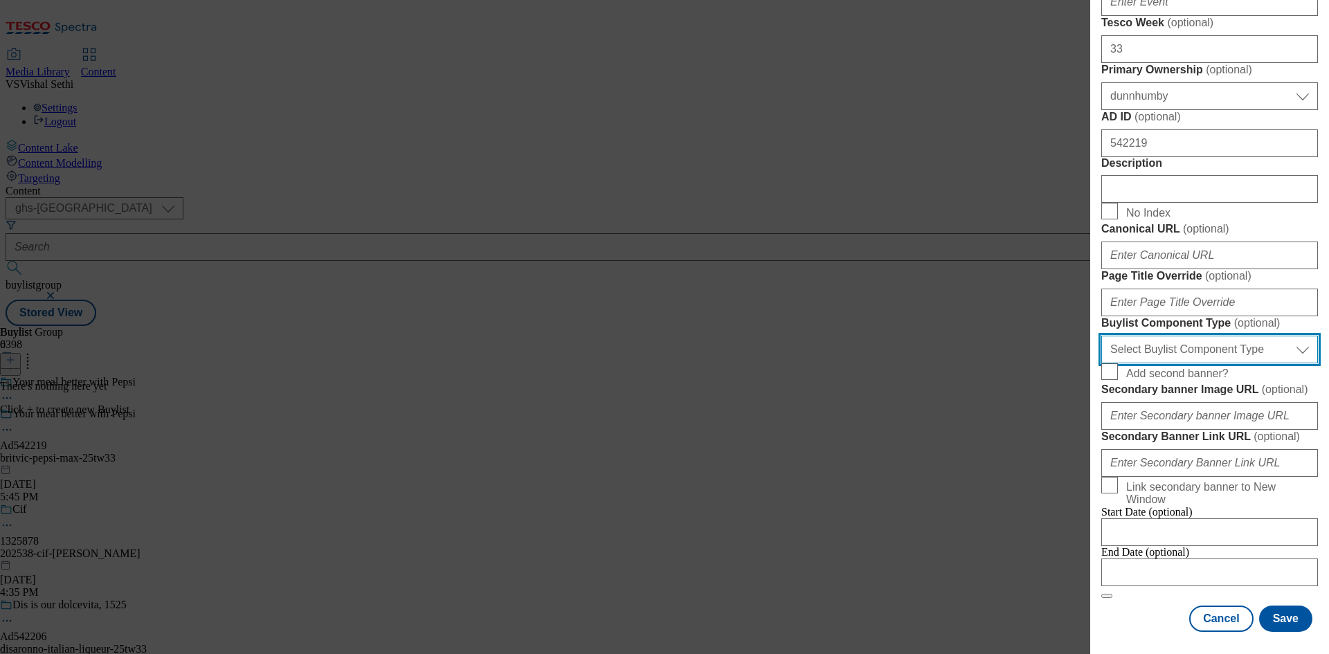
click at [1252, 336] on select "Select Buylist Component Type Banner Competition Header Meal" at bounding box center [1209, 350] width 217 height 28
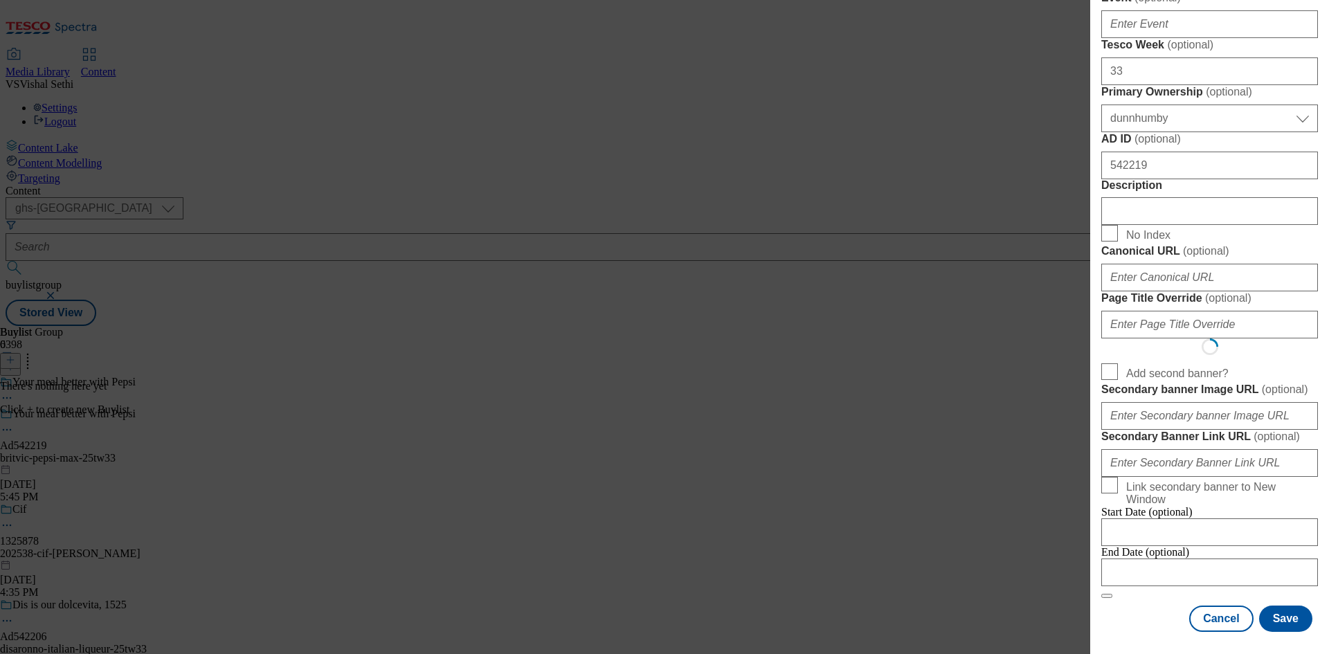
scroll to position [0, 0]
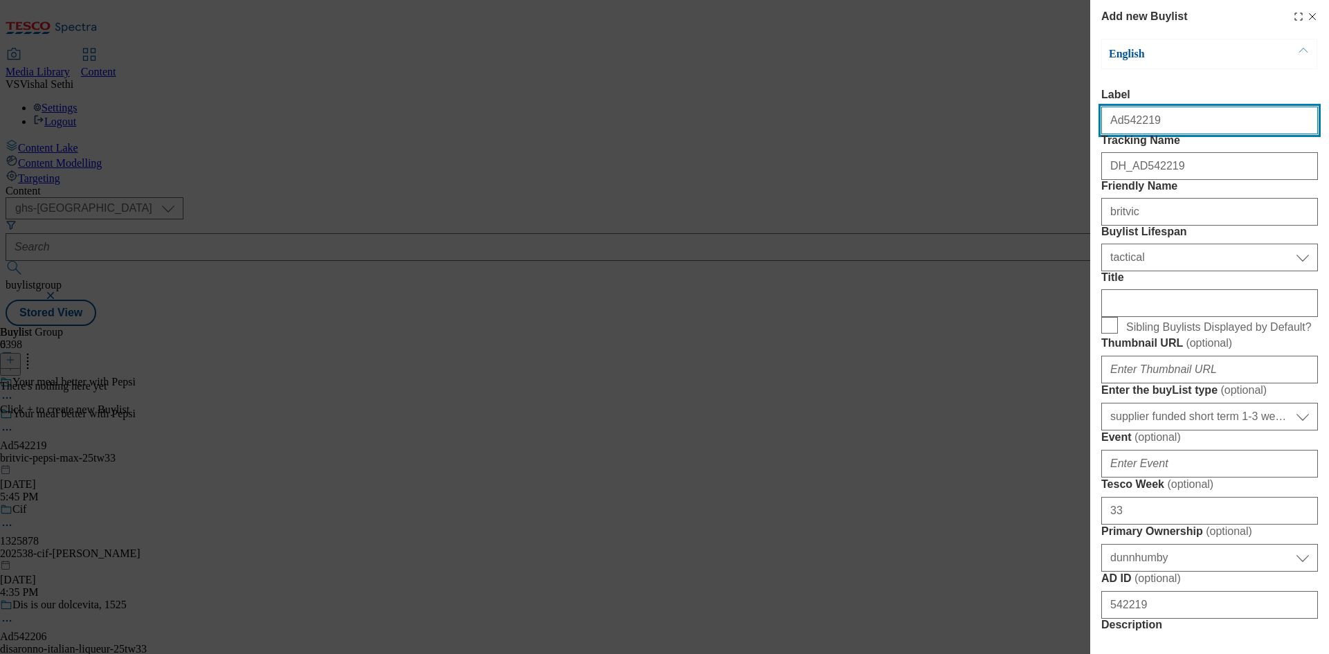
select select "Banner"
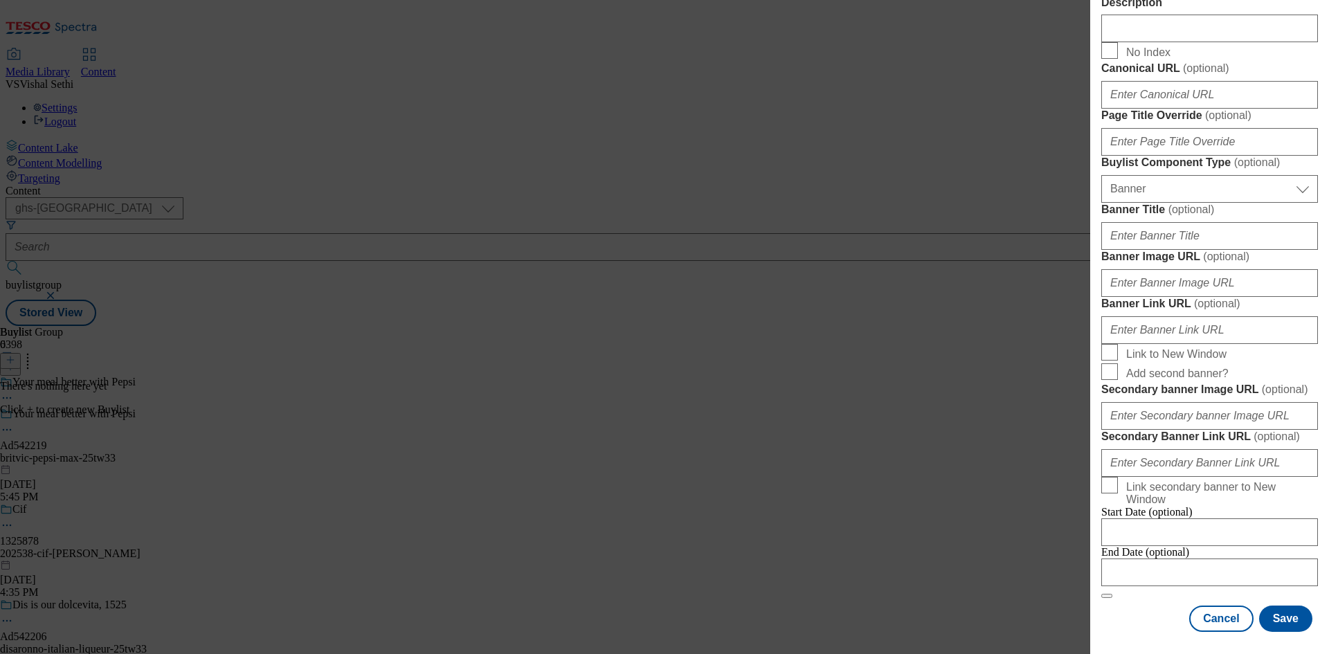
scroll to position [1214, 0]
click at [1120, 612] on div "Cancel Save" at bounding box center [1209, 619] width 217 height 26
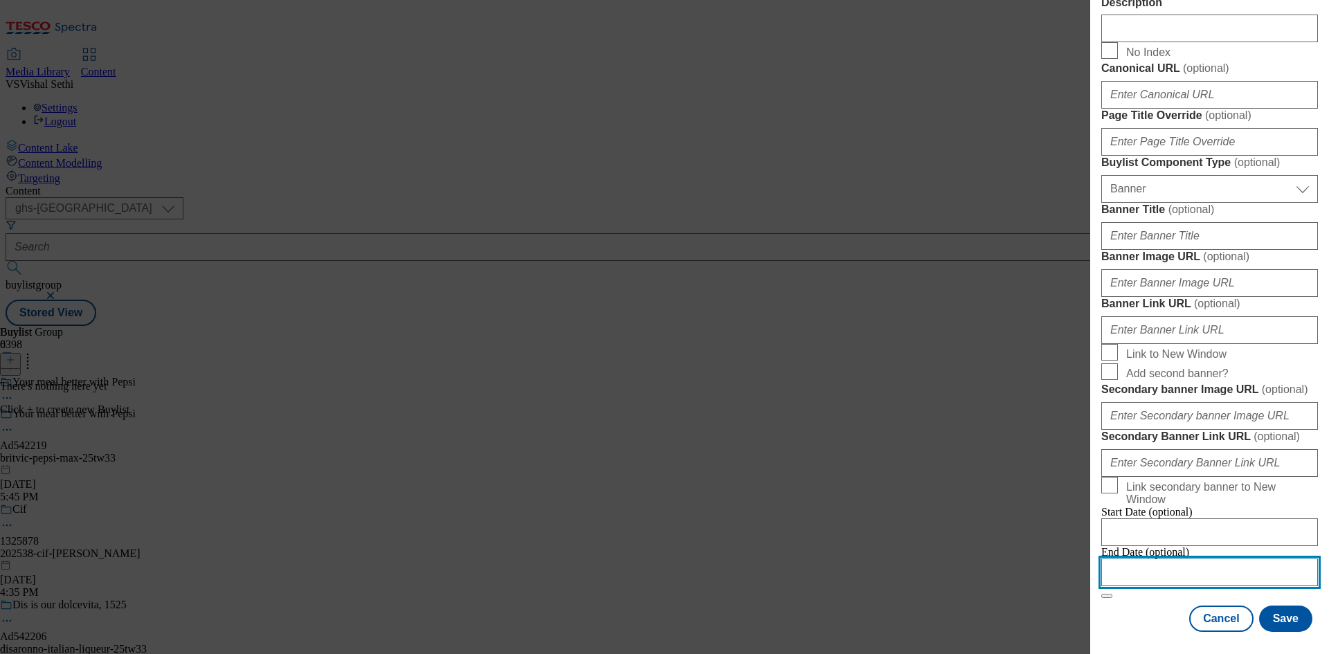
click at [1190, 562] on input "Modal" at bounding box center [1209, 573] width 217 height 28
select select "2025"
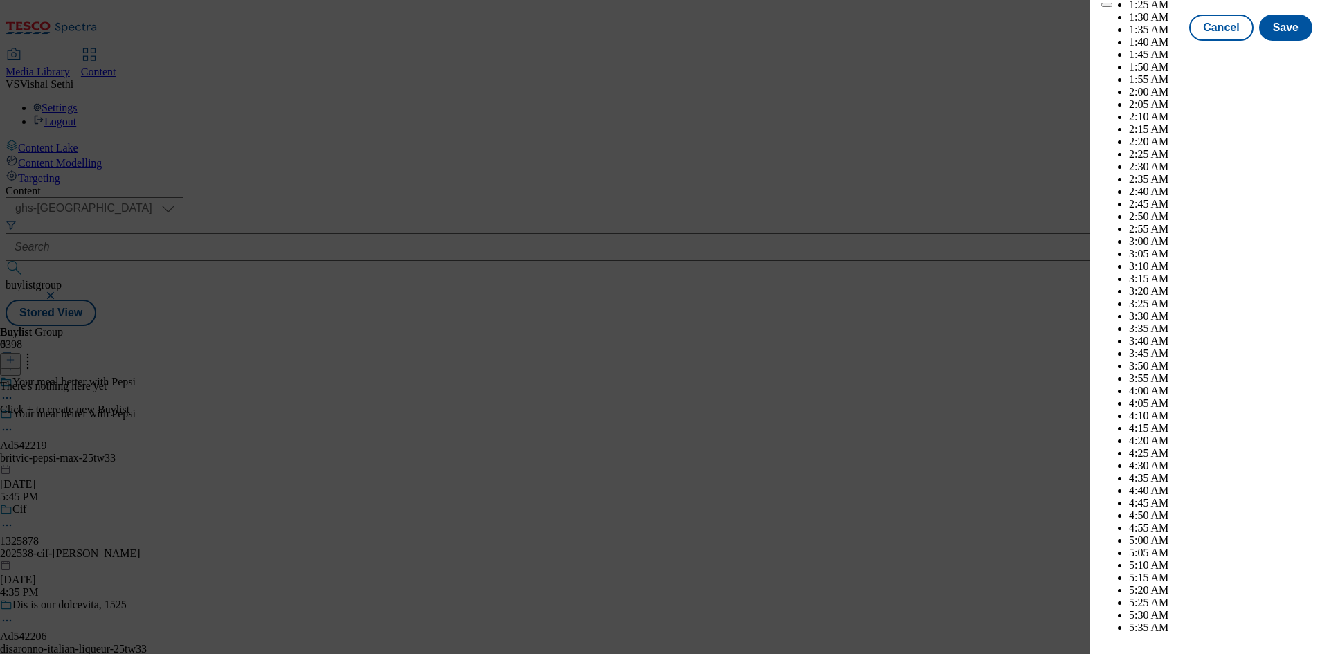
scroll to position [5447, 0]
select select "December"
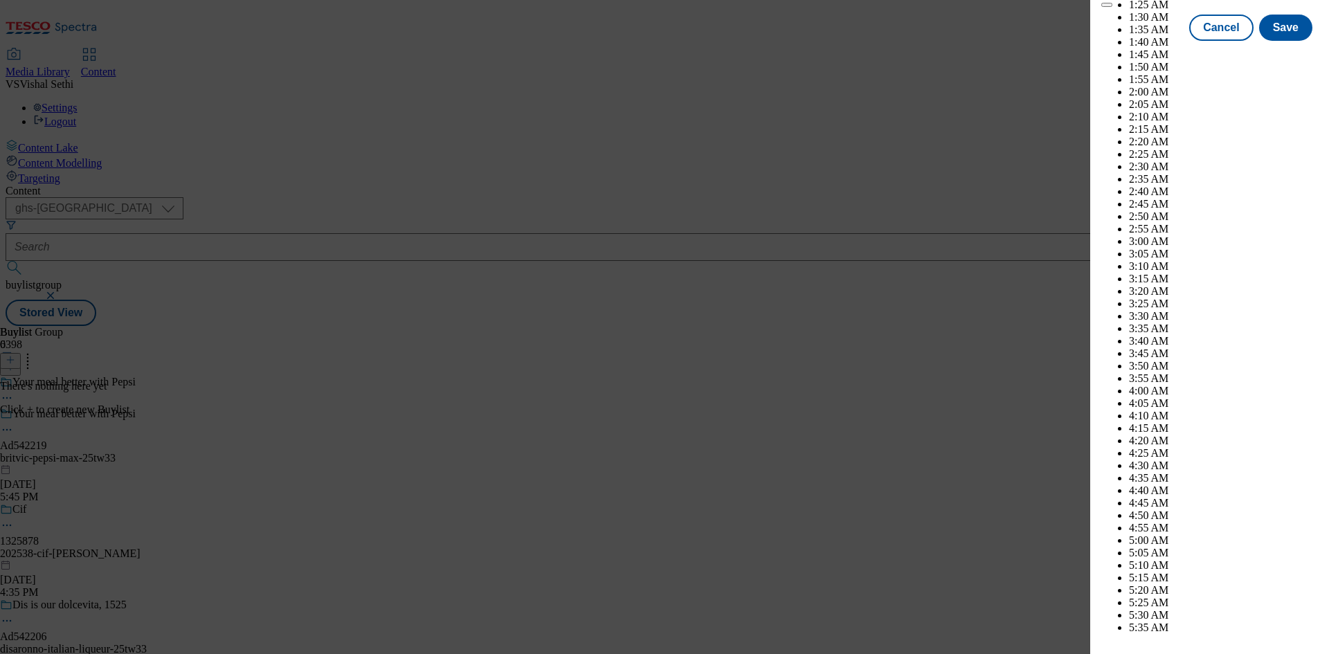
select select "2026"
select select "January"
click at [1279, 53] on button "Save" at bounding box center [1285, 40] width 53 height 26
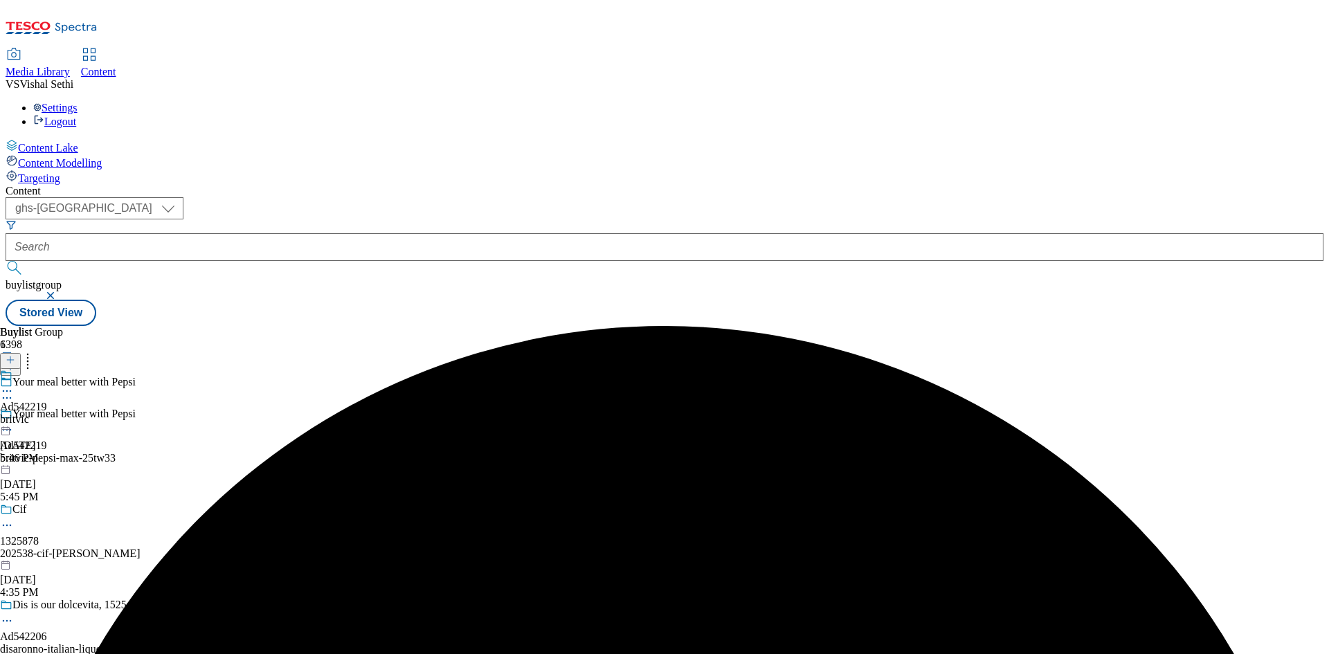
click at [47, 413] on div "britvic" at bounding box center [23, 419] width 47 height 12
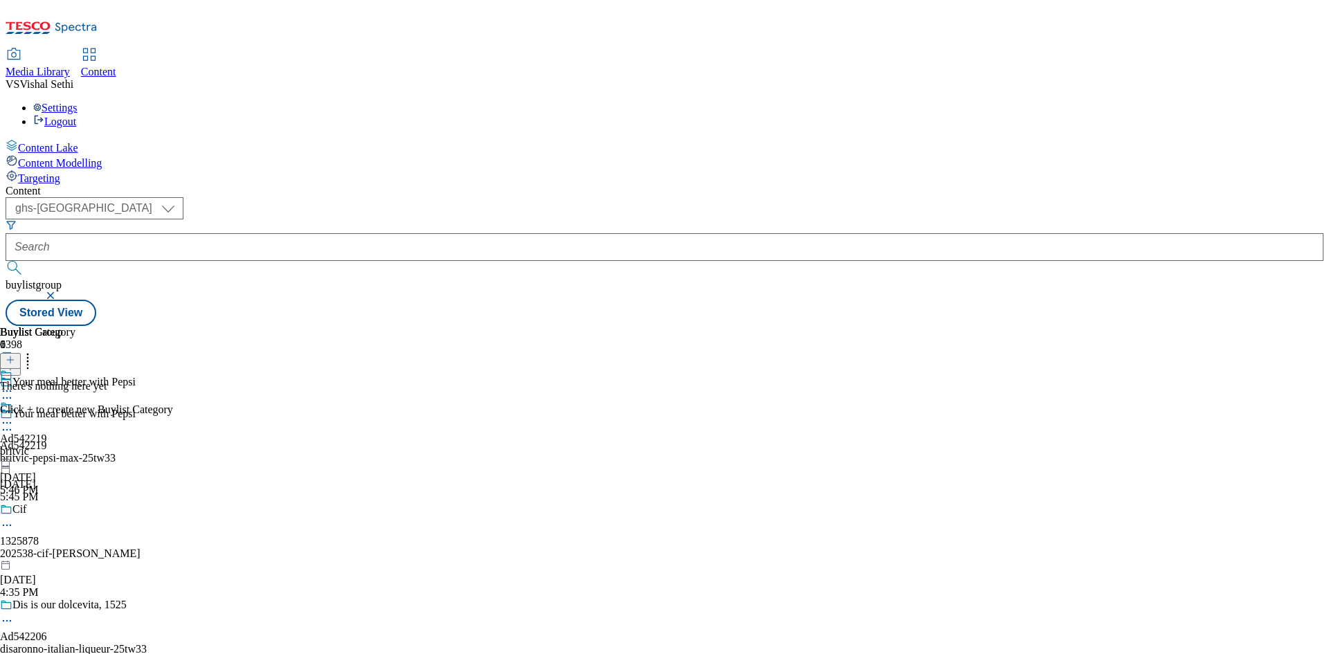
click at [15, 355] on icon at bounding box center [11, 360] width 10 height 10
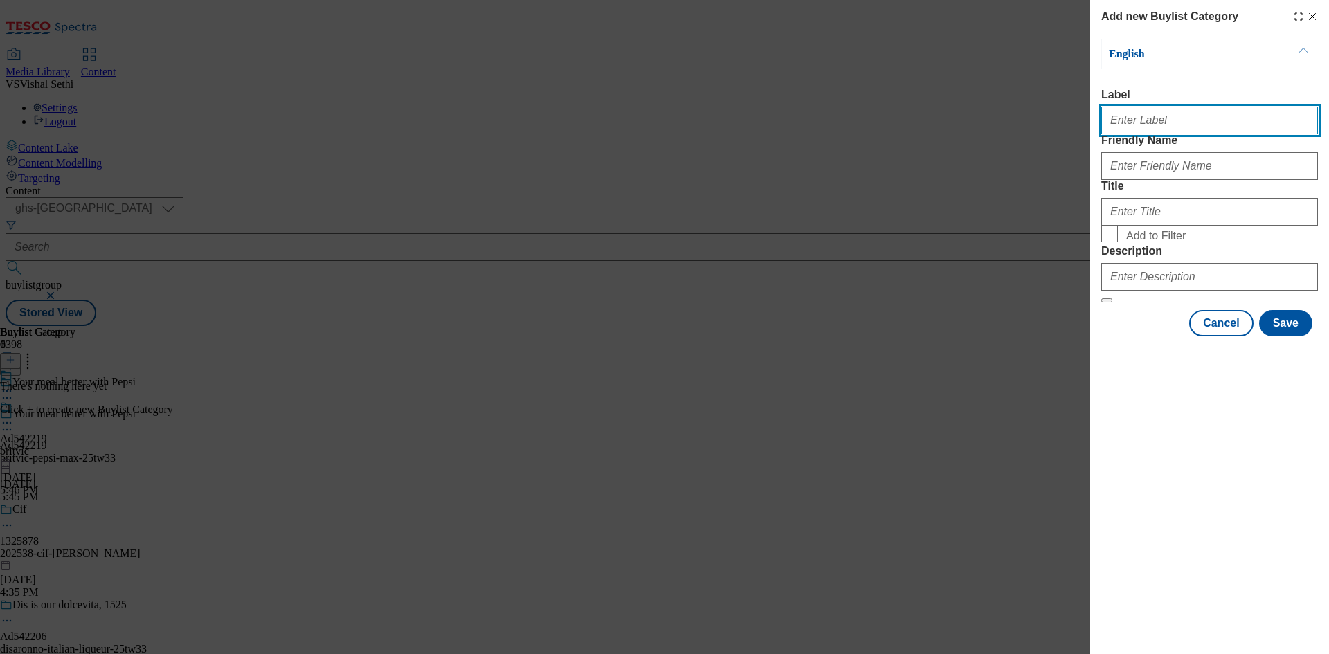
click at [1200, 126] on input "Label" at bounding box center [1209, 121] width 217 height 28
paste input "542219"
type input "Ad542219"
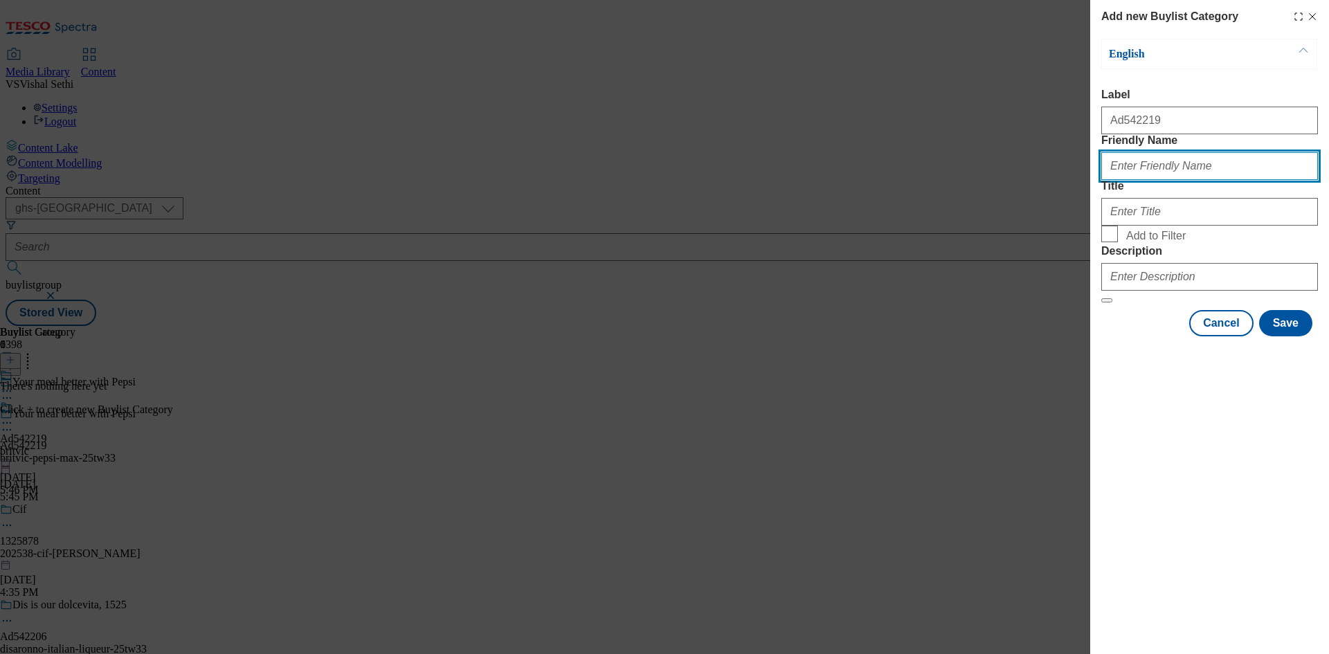
click at [1198, 180] on input "Friendly Name" at bounding box center [1209, 166] width 217 height 28
paste input "britvic-pepsi-max"
type input "britvic-pepsi-max"
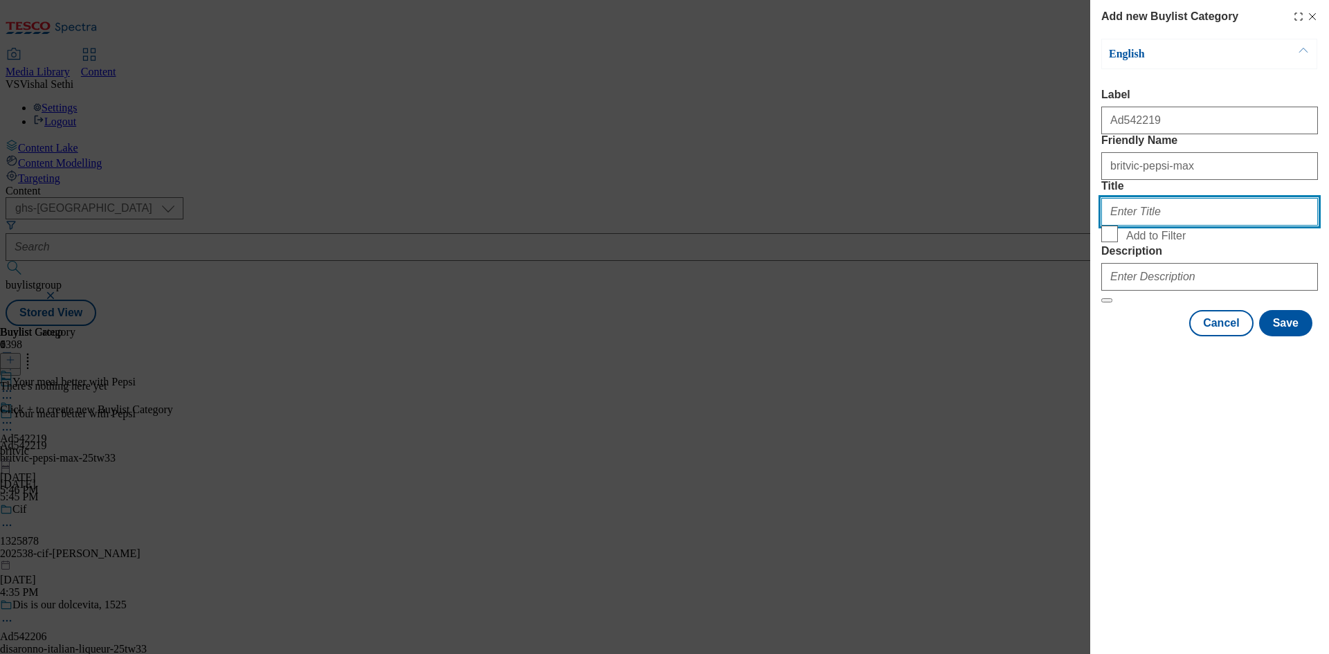
paste input "Britvic"
type input "Britvic"
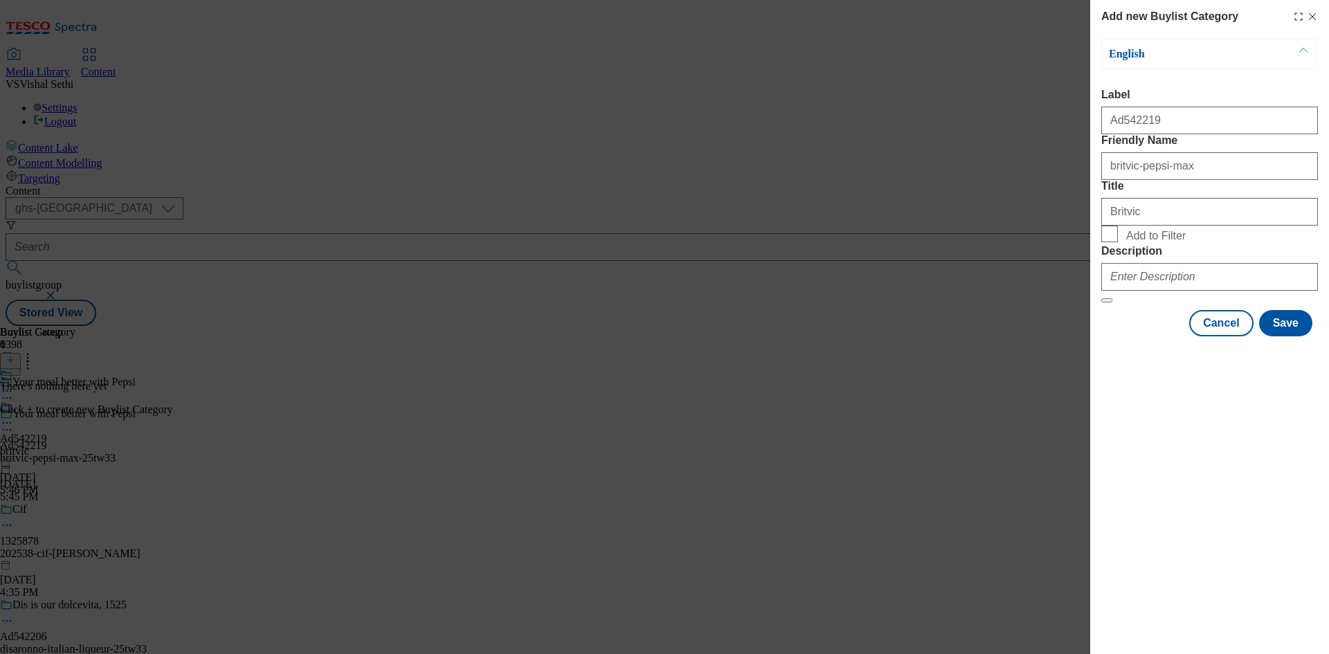
click at [1200, 291] on div "Modal" at bounding box center [1209, 274] width 217 height 33
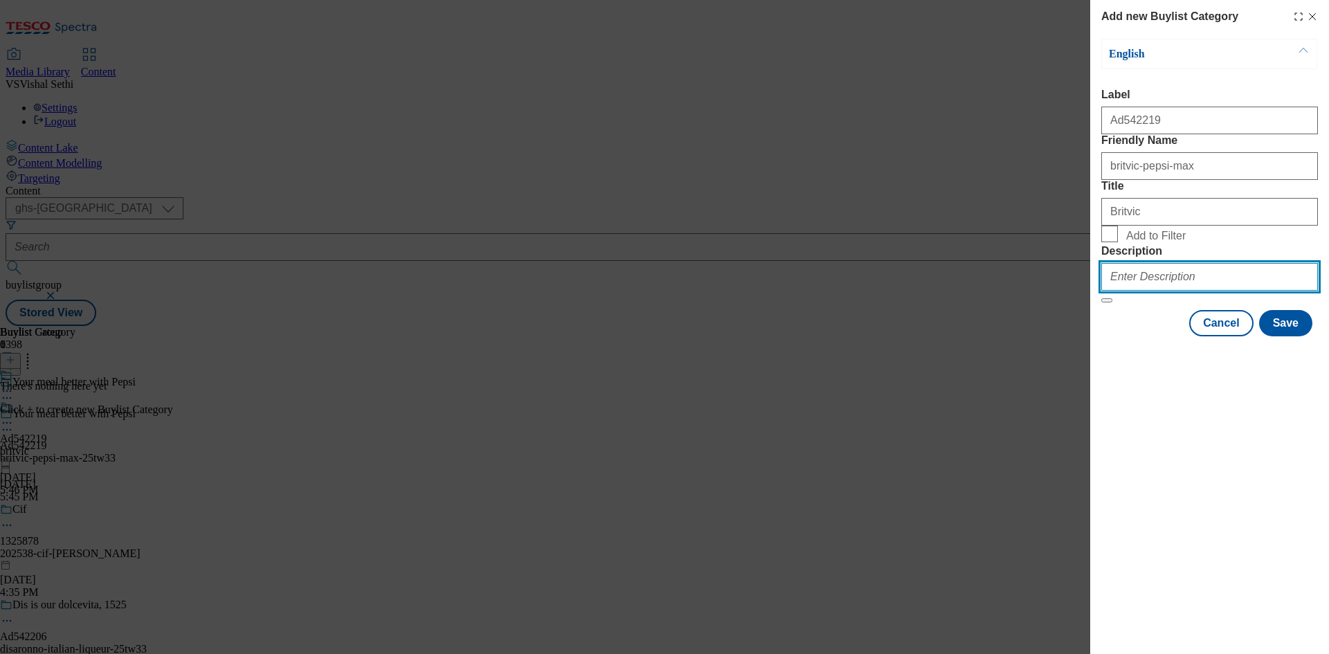
click at [1196, 291] on input "Description" at bounding box center [1209, 277] width 217 height 28
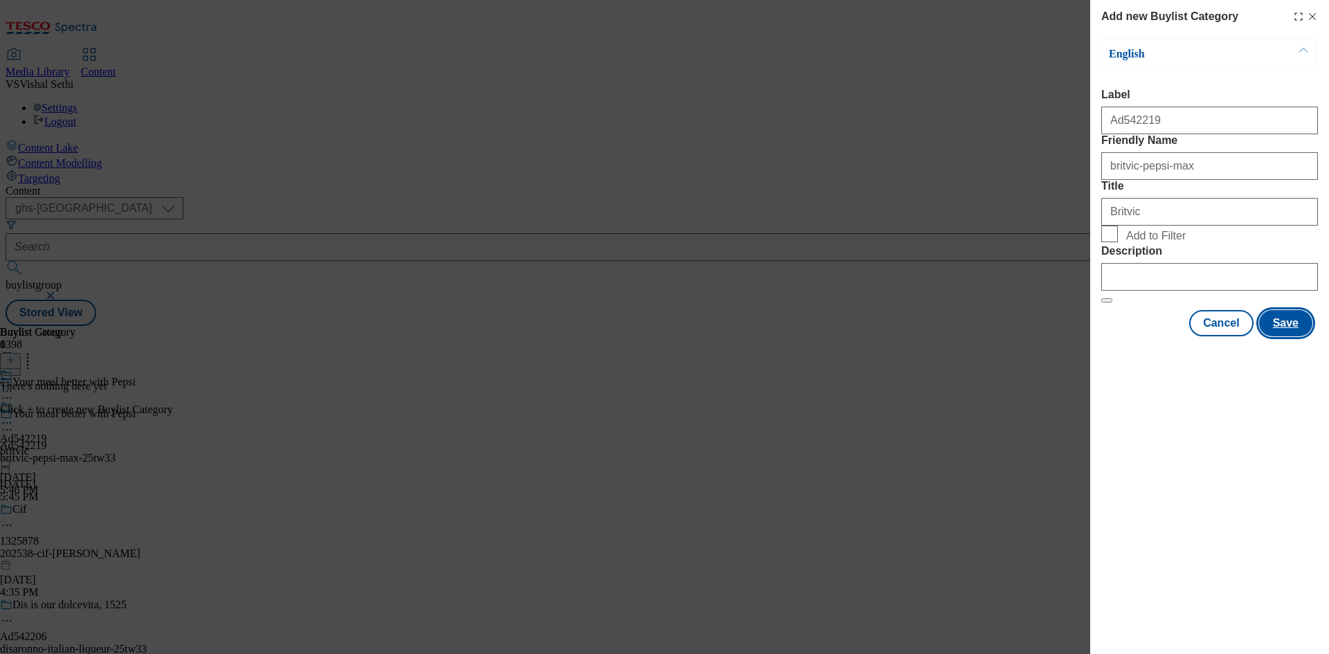
click at [1283, 336] on button "Save" at bounding box center [1285, 323] width 53 height 26
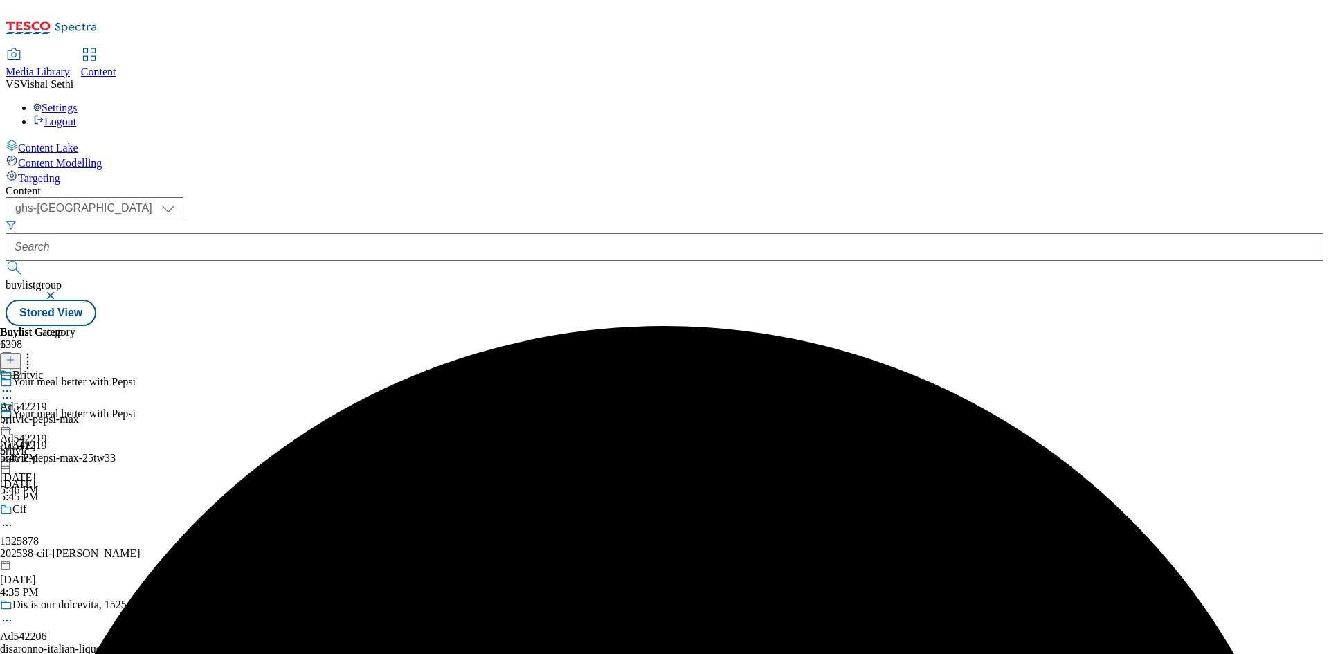
click at [79, 369] on div "Britvic Ad542219 britvic-pepsi-max Sep 30, 2025 5:46 PM" at bounding box center [39, 417] width 79 height 96
click at [15, 355] on icon at bounding box center [11, 360] width 10 height 10
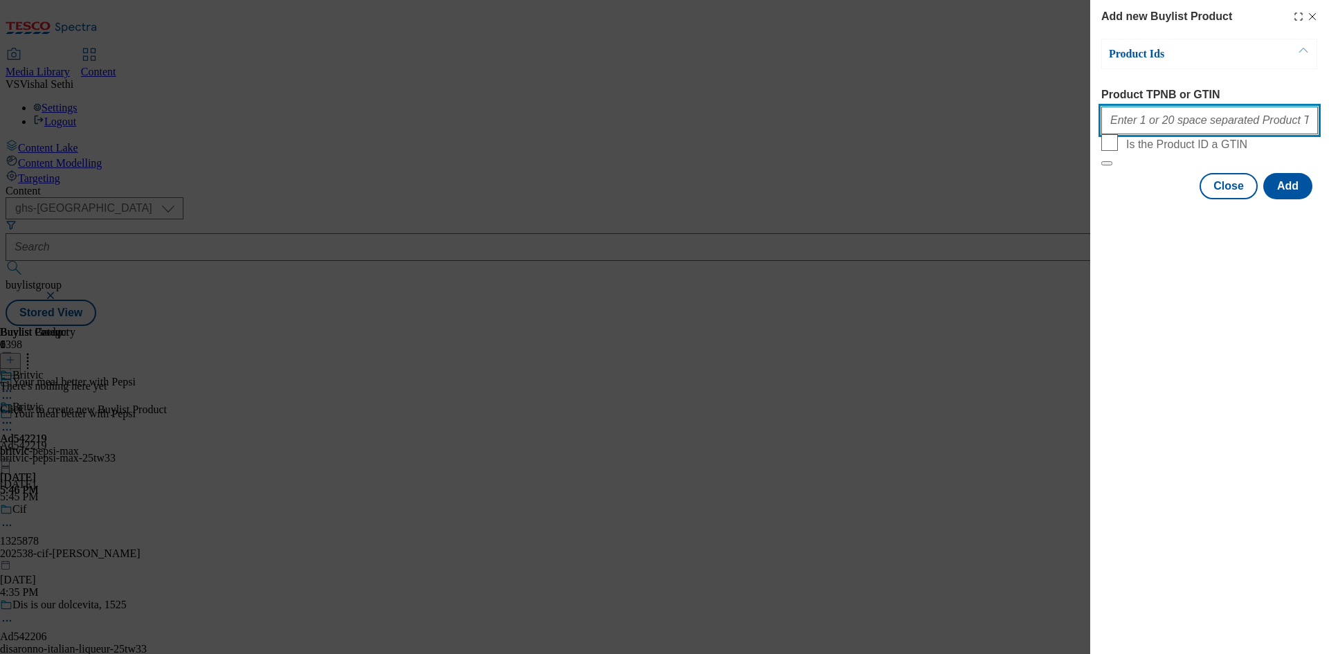
click at [1224, 122] on input "Product TPNB or GTIN" at bounding box center [1209, 121] width 217 height 28
paste input "51579153 72034311 89444335 91382819 88901044 66131458 76398991 89444462 9177282…"
type input "51579153 72034311 89444335 91382819 88901044 66131458 76398991 89444462 9177282…"
click at [1289, 199] on button "Add" at bounding box center [1287, 186] width 49 height 26
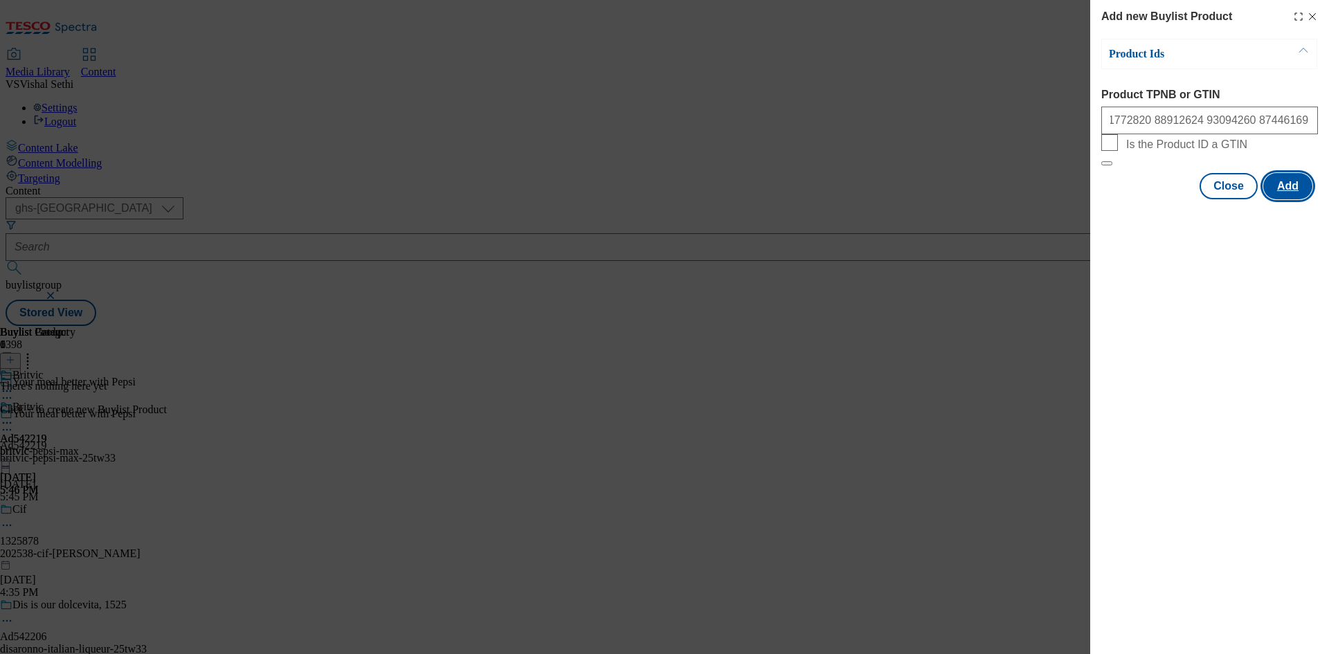
scroll to position [0, 0]
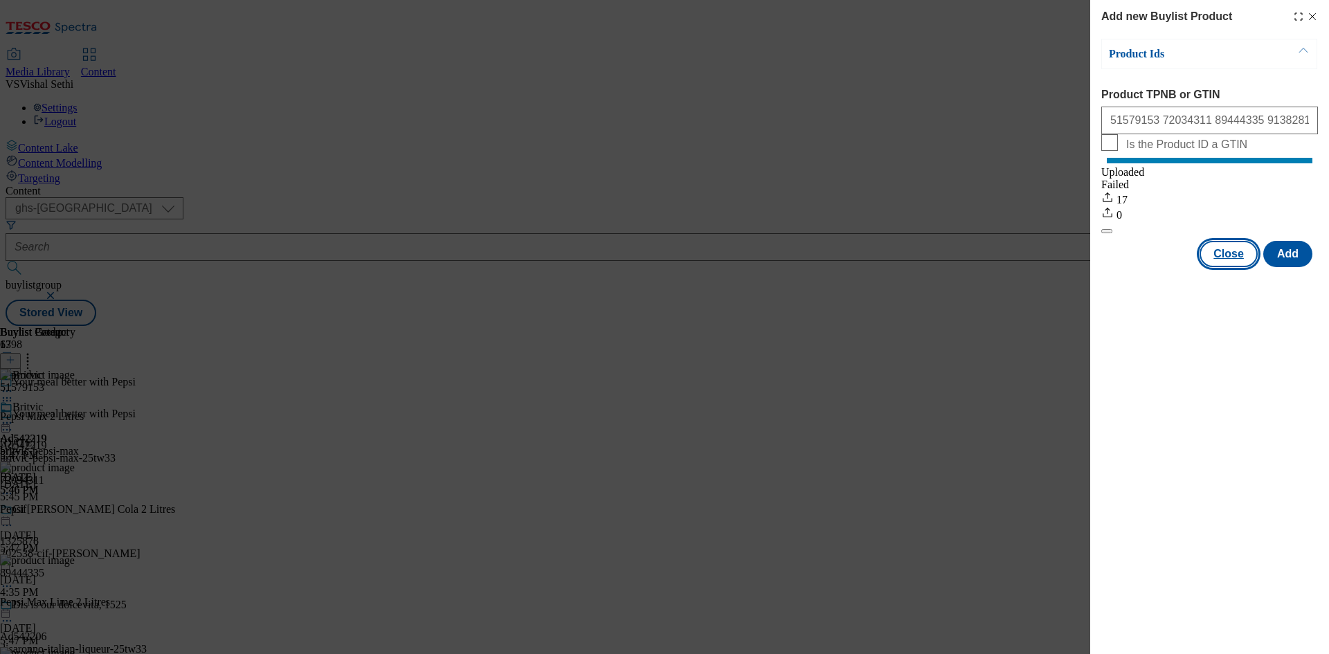
click at [1234, 267] on button "Close" at bounding box center [1229, 254] width 58 height 26
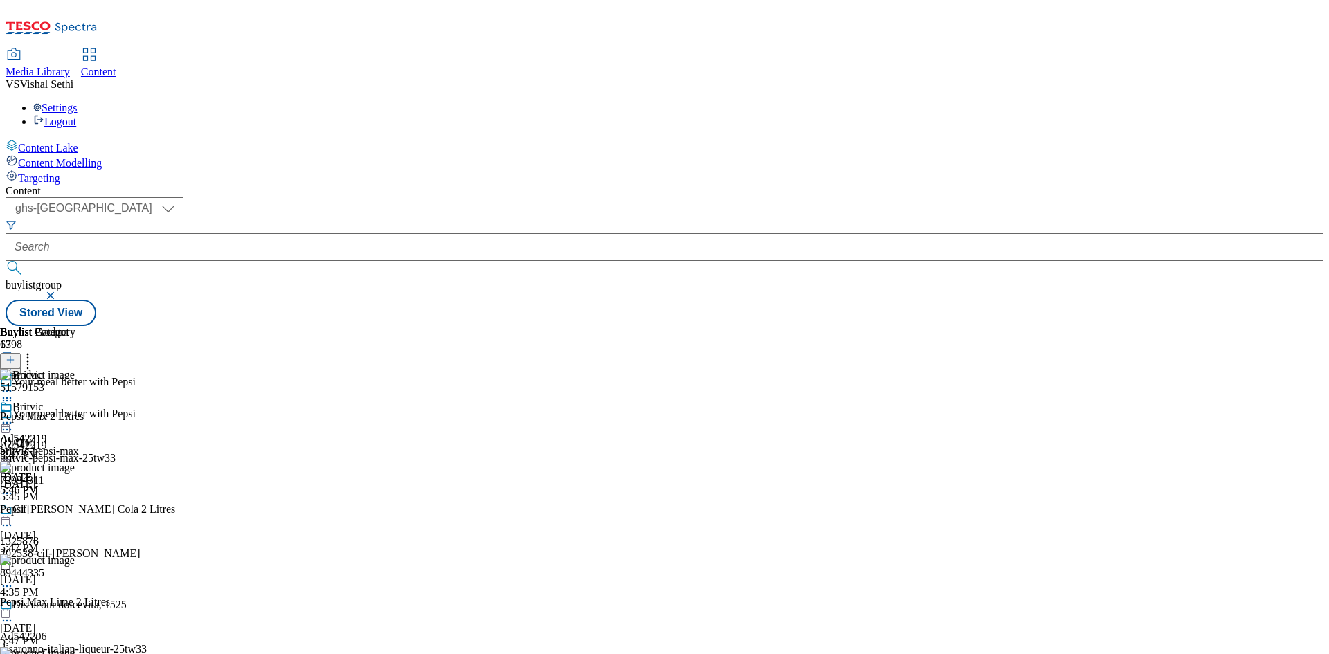
click at [8, 429] on circle at bounding box center [7, 430] width 2 height 2
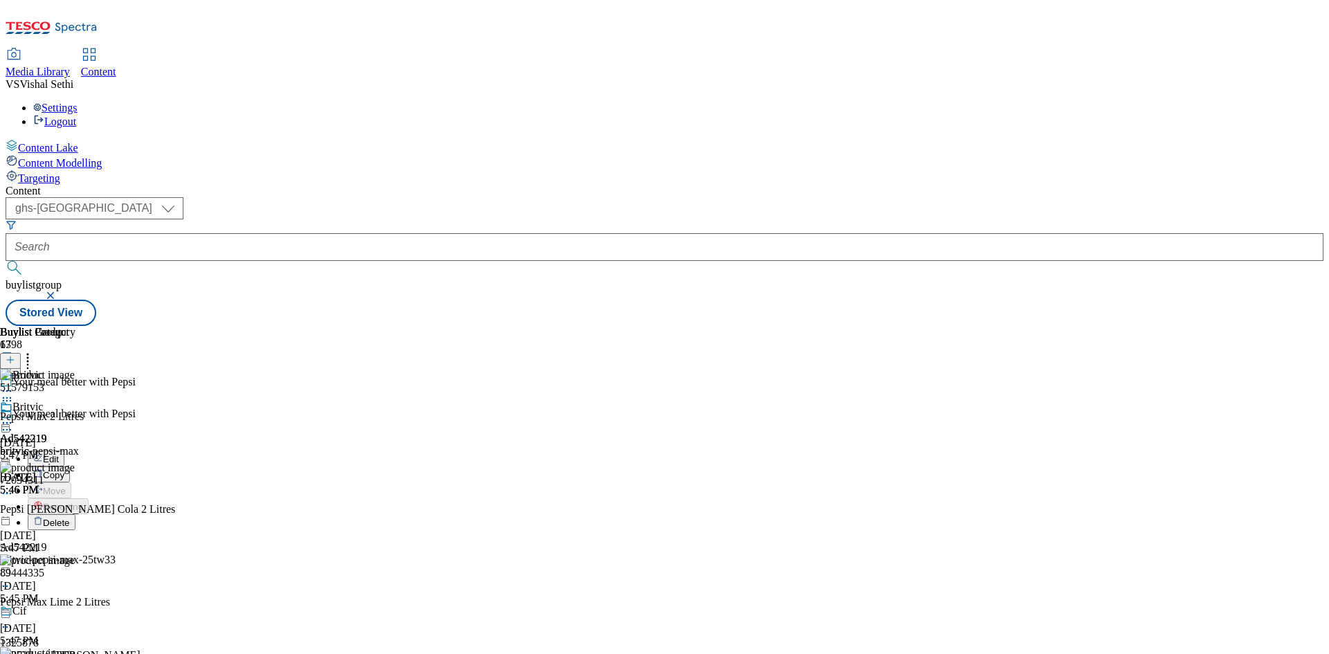
click at [64, 451] on button "Edit" at bounding box center [46, 459] width 37 height 16
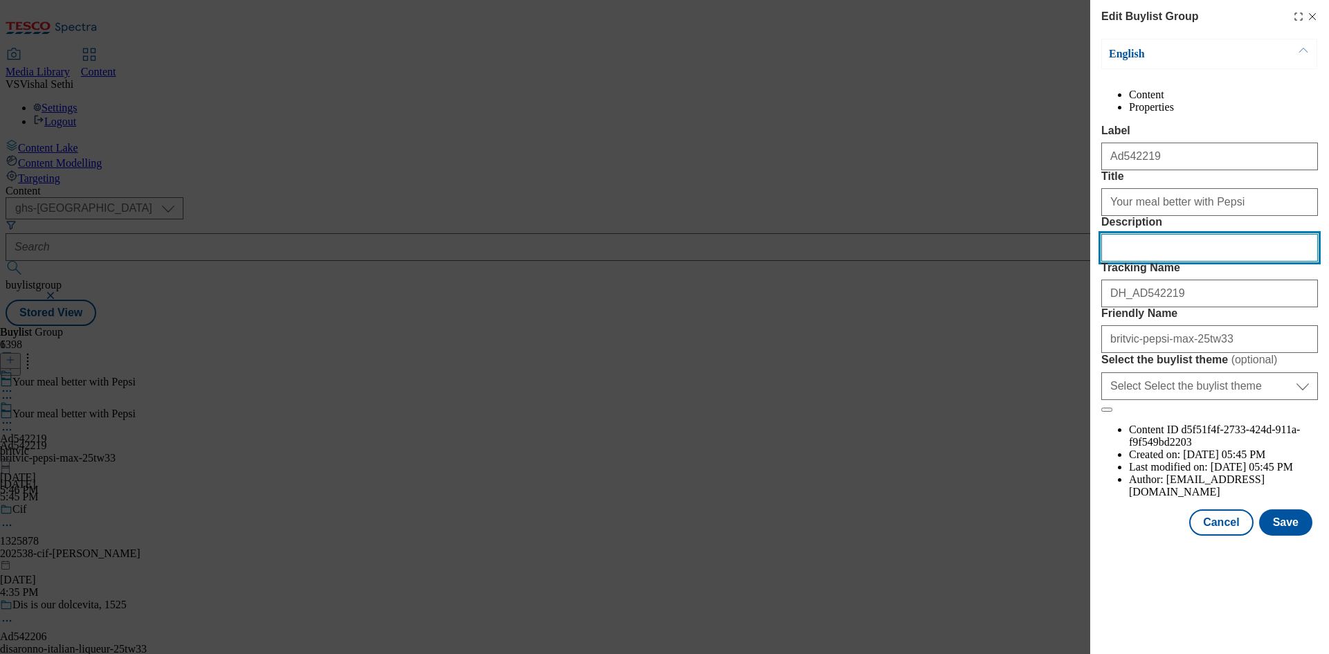
click at [1184, 262] on input "Description" at bounding box center [1209, 248] width 217 height 28
paste input "Pepsi Max 2 Litres"
type input "Pepsi Max 2 Litres"
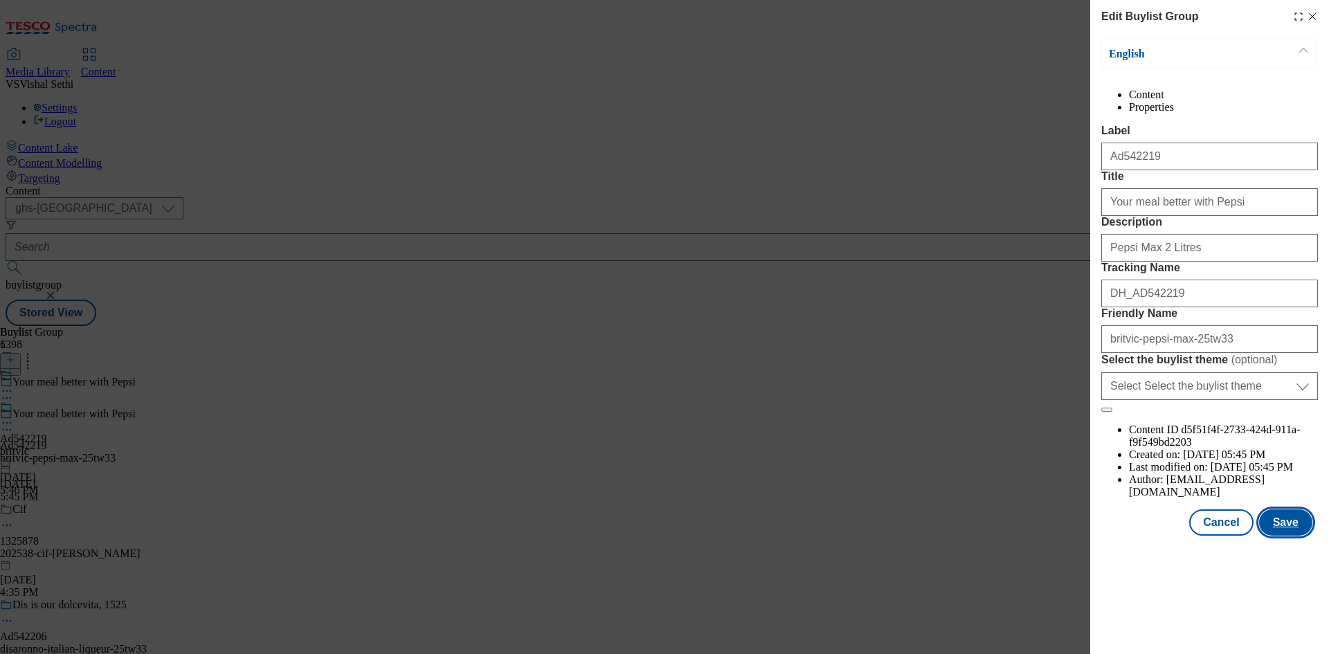
click at [1295, 536] on button "Save" at bounding box center [1285, 523] width 53 height 26
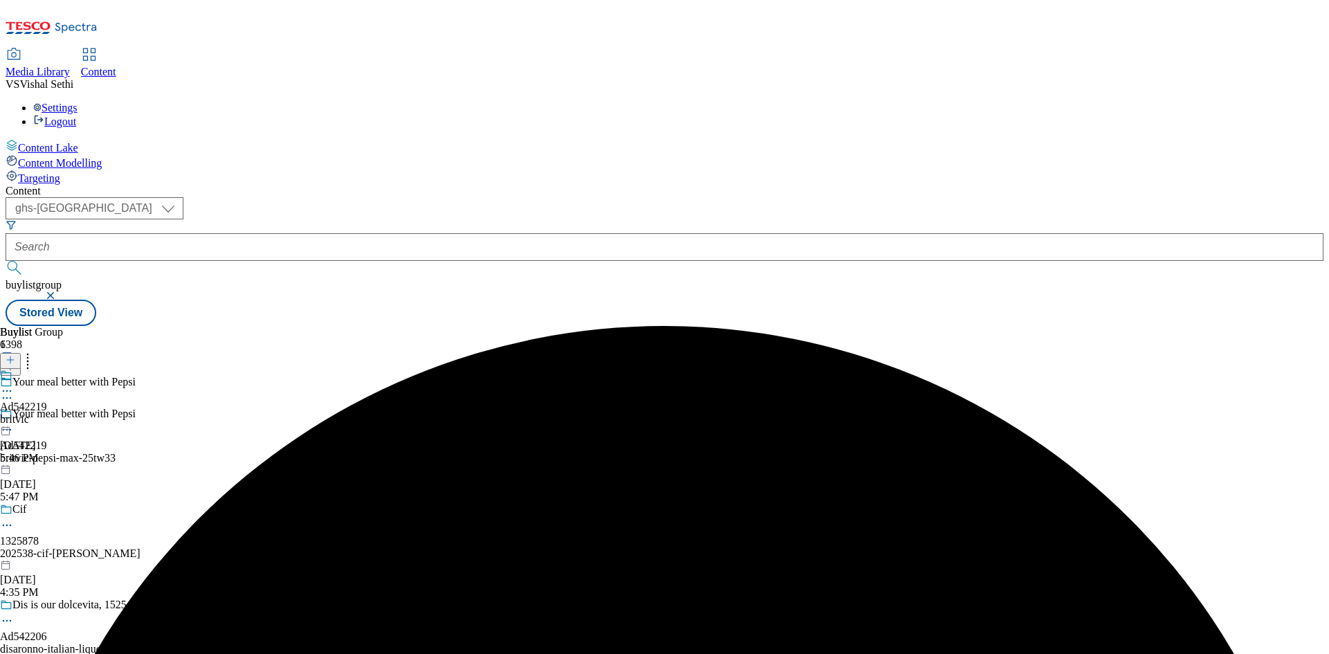
click at [14, 384] on icon at bounding box center [7, 391] width 14 height 14
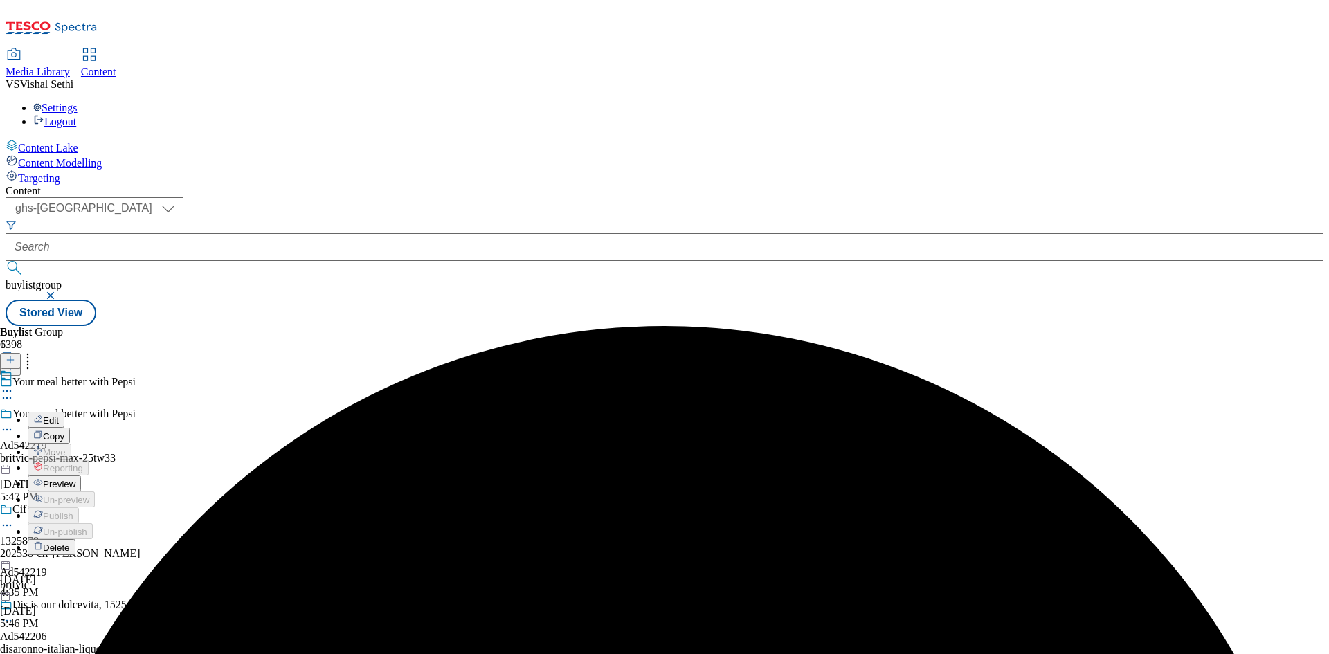
click at [64, 412] on button "Edit" at bounding box center [46, 420] width 37 height 16
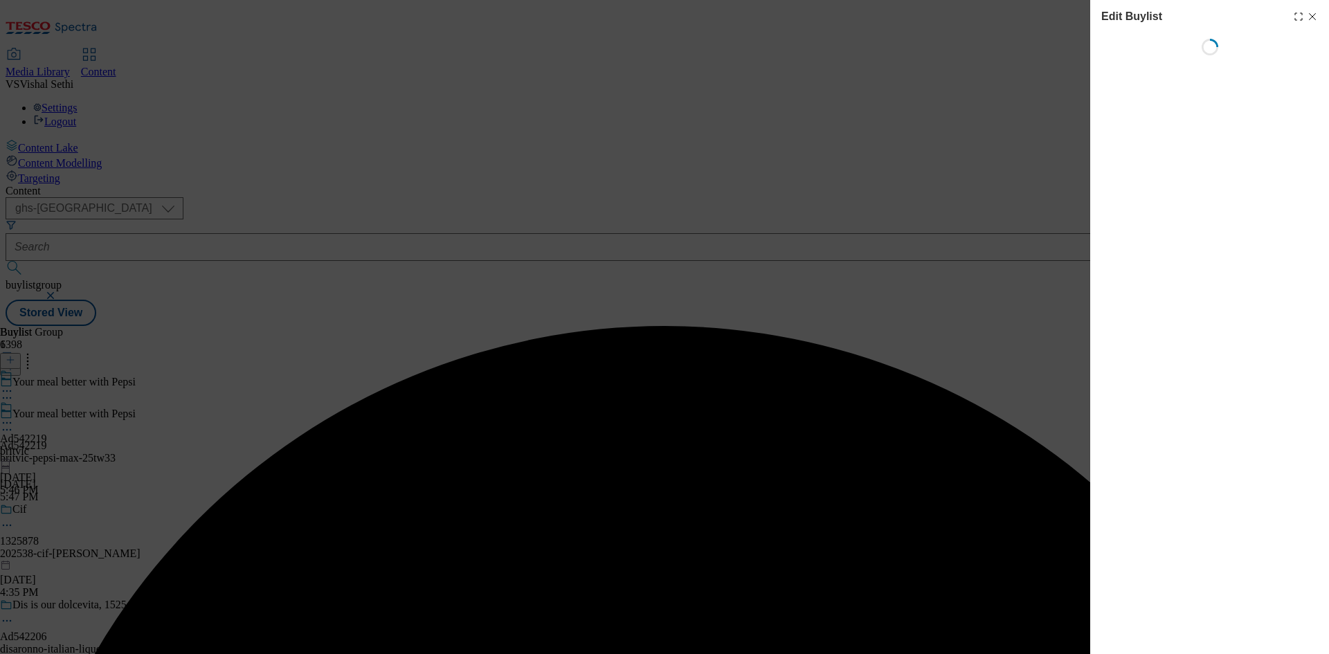
select select "tactical"
select select "supplier funded short term 1-3 weeks"
select select "dunnhumby"
select select "Banner"
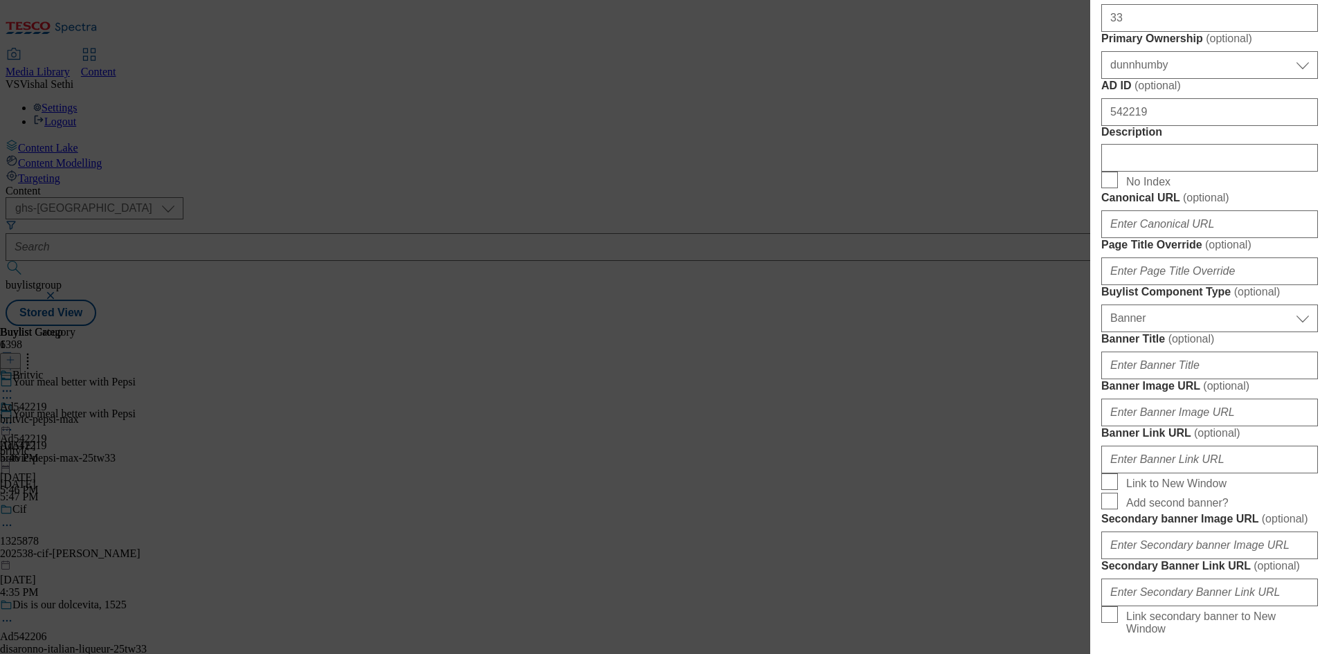
scroll to position [692, 0]
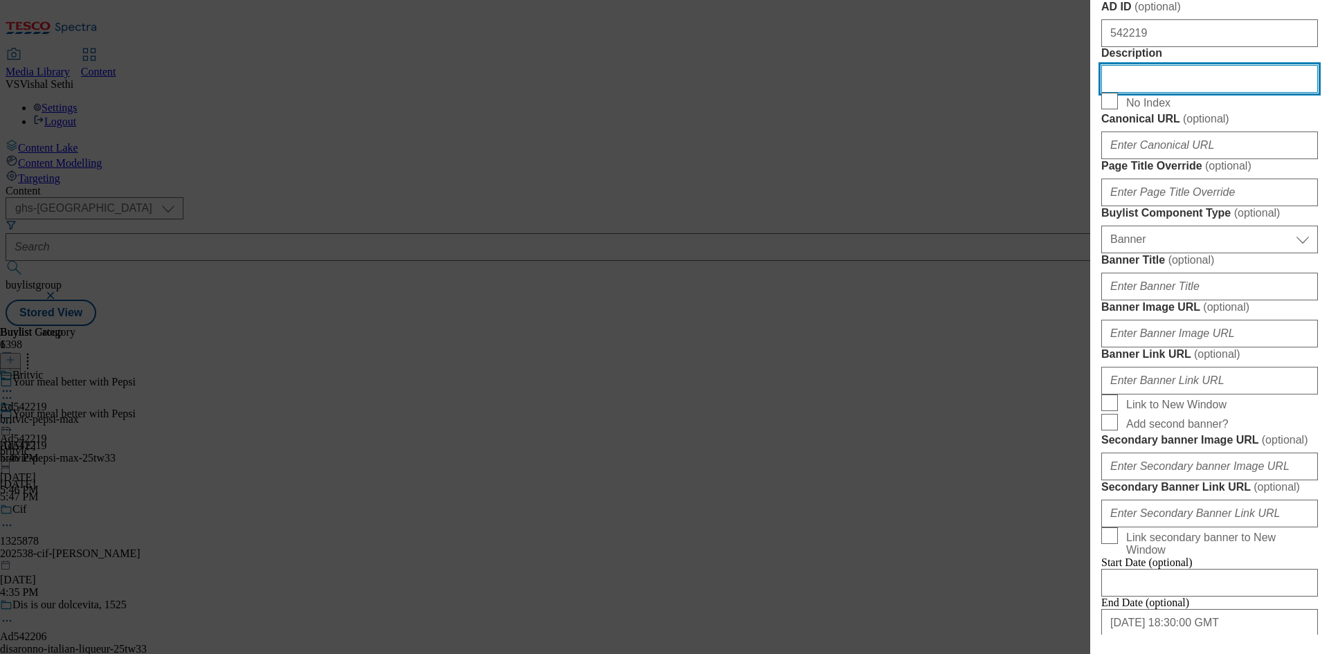
click at [1195, 93] on input "Description" at bounding box center [1209, 79] width 217 height 28
paste input "Pepsi Max 2 Litres"
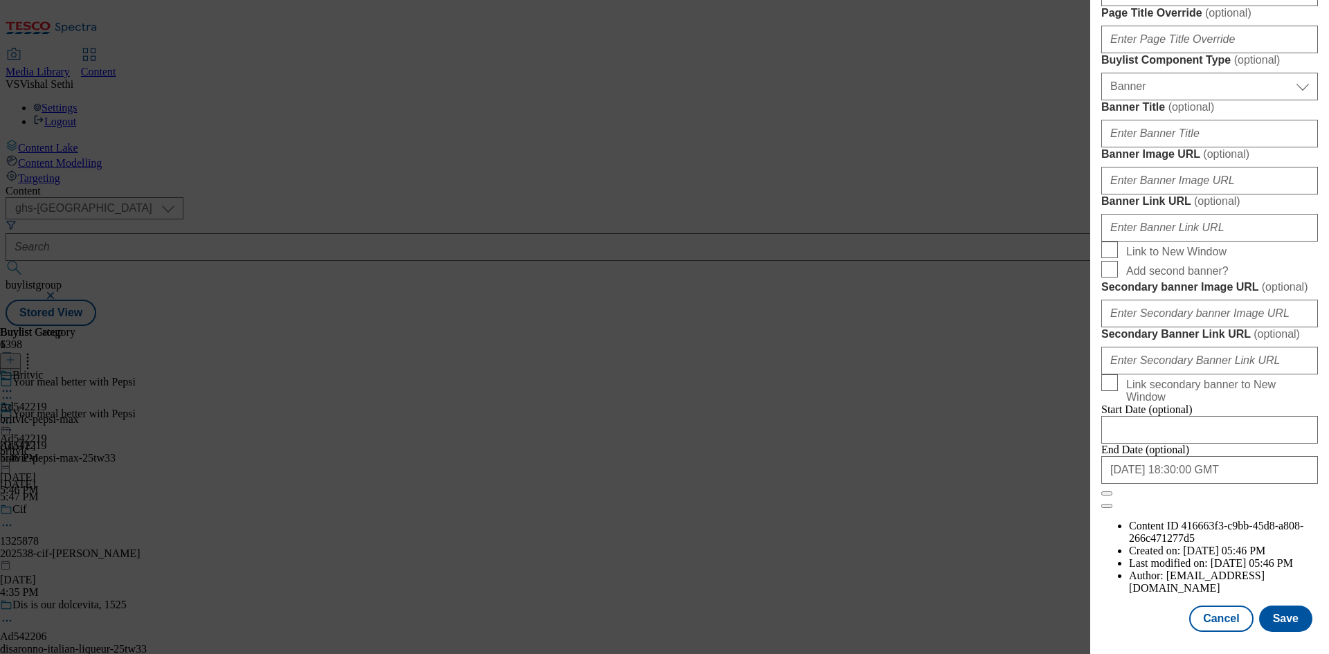
scroll to position [1360, 0]
type input "Pepsi Max 2 Litres"
click at [1280, 613] on button "Save" at bounding box center [1285, 619] width 53 height 26
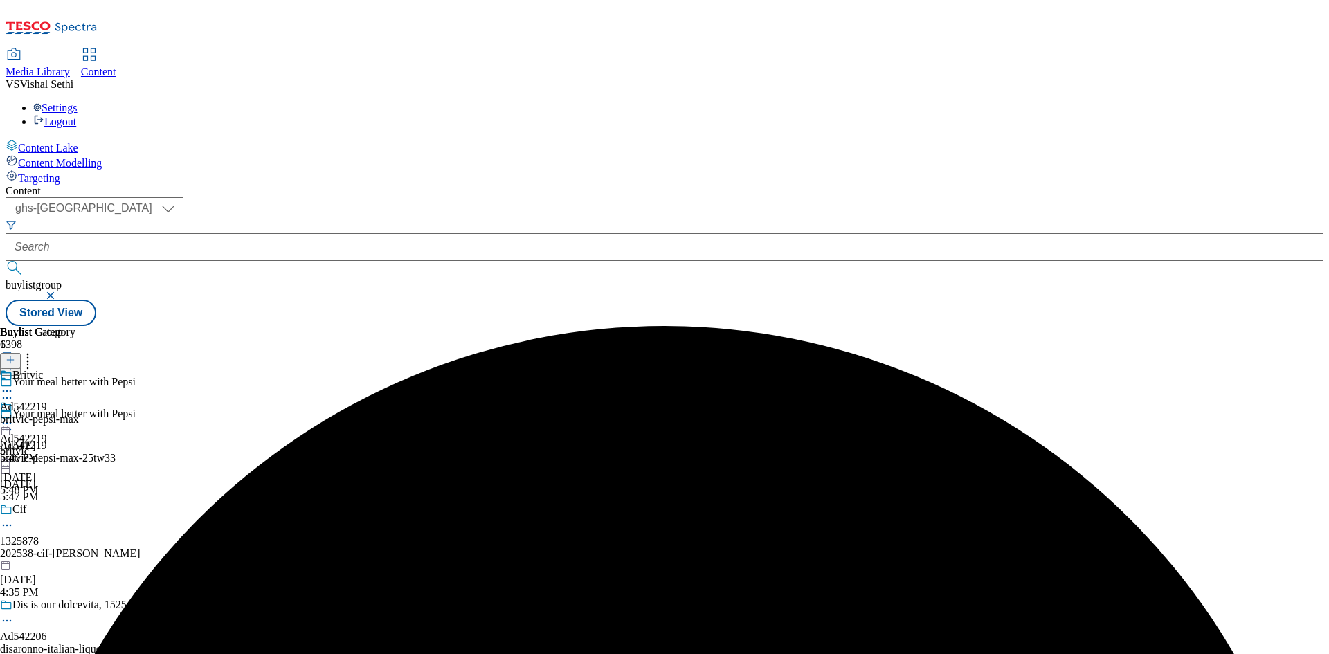
click at [14, 384] on icon at bounding box center [7, 391] width 14 height 14
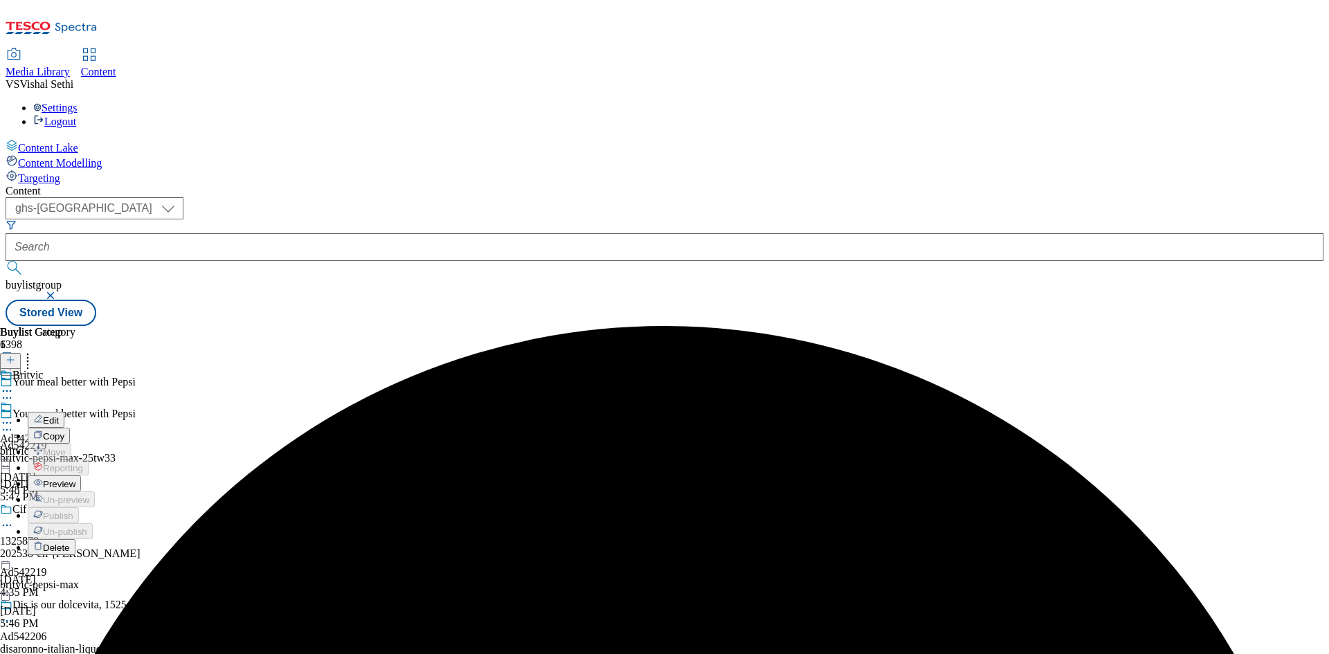
click at [64, 412] on button "Edit" at bounding box center [46, 420] width 37 height 16
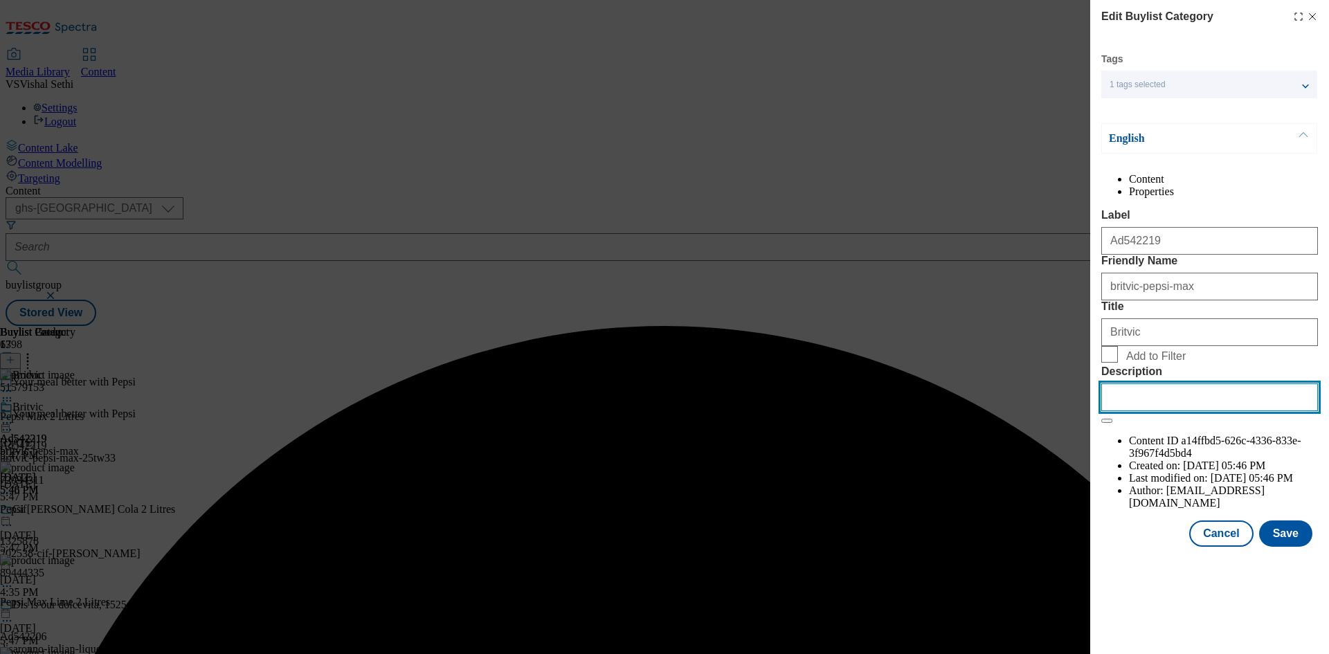
click at [1202, 411] on input "Description" at bounding box center [1209, 398] width 217 height 28
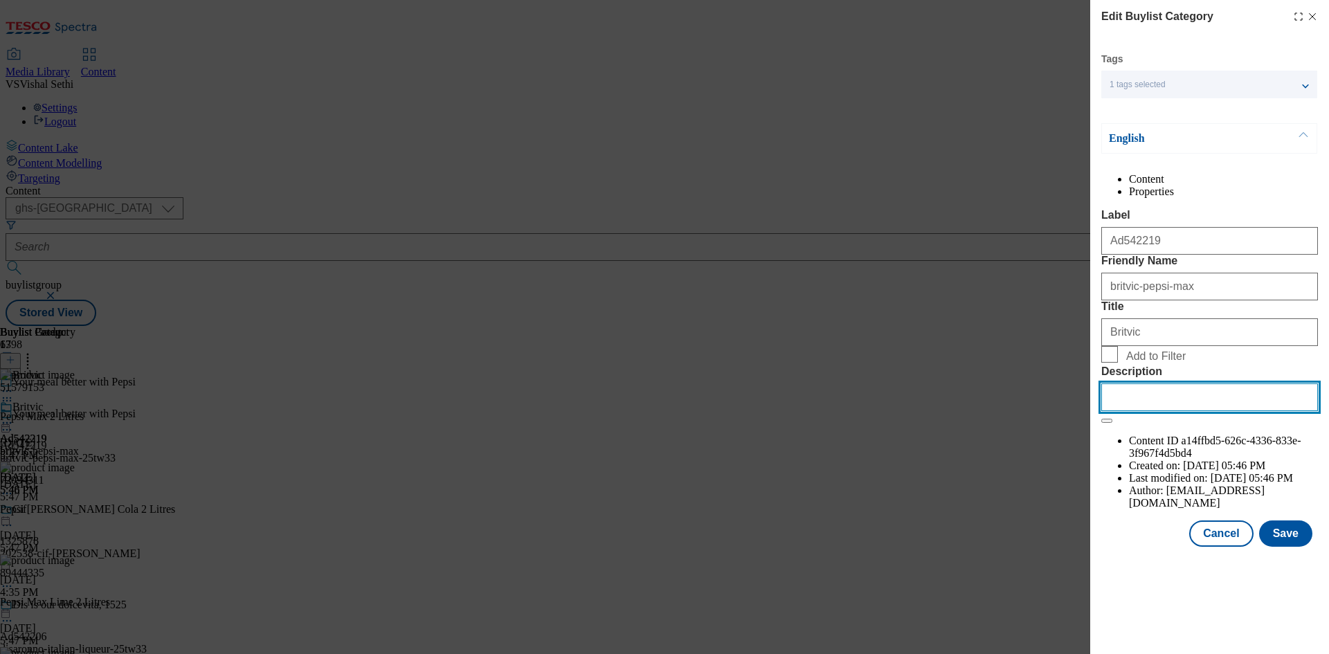
paste input "Pepsi Max 2 Litres"
type input "Pepsi Max 2 Litres"
click at [1279, 547] on button "Save" at bounding box center [1285, 534] width 53 height 26
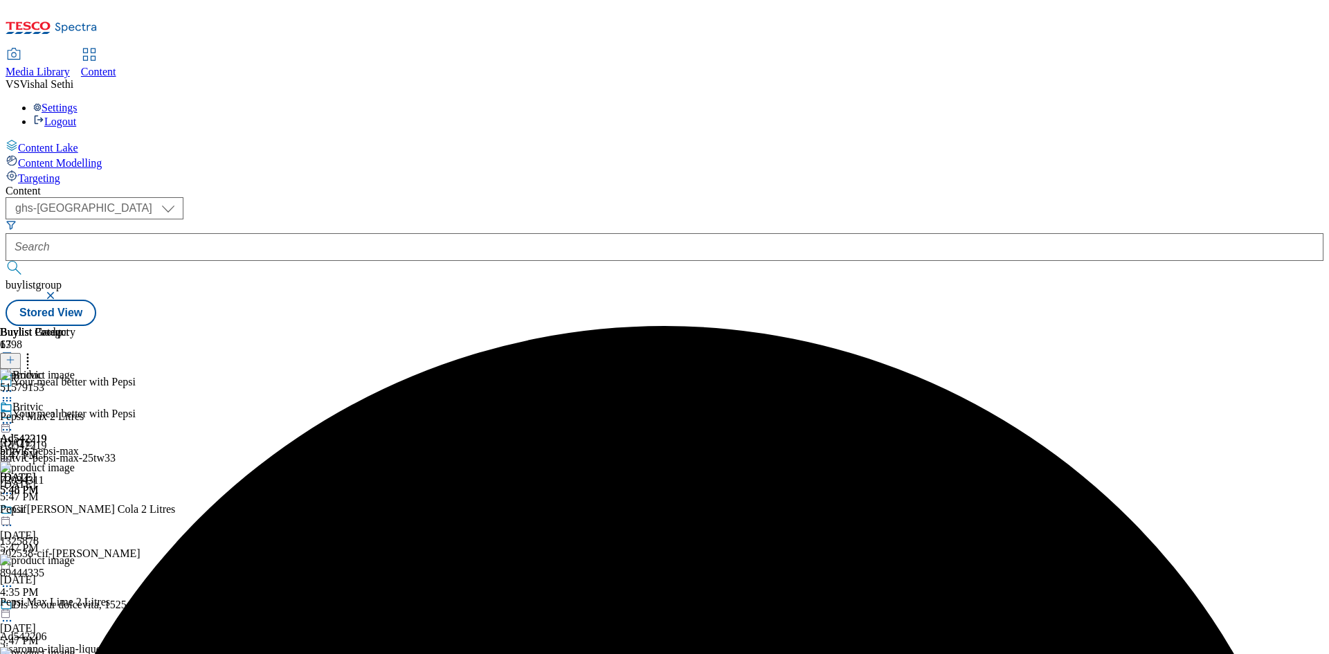
click at [14, 416] on icon at bounding box center [7, 423] width 14 height 14
click at [75, 511] on span "Preview" at bounding box center [59, 516] width 33 height 10
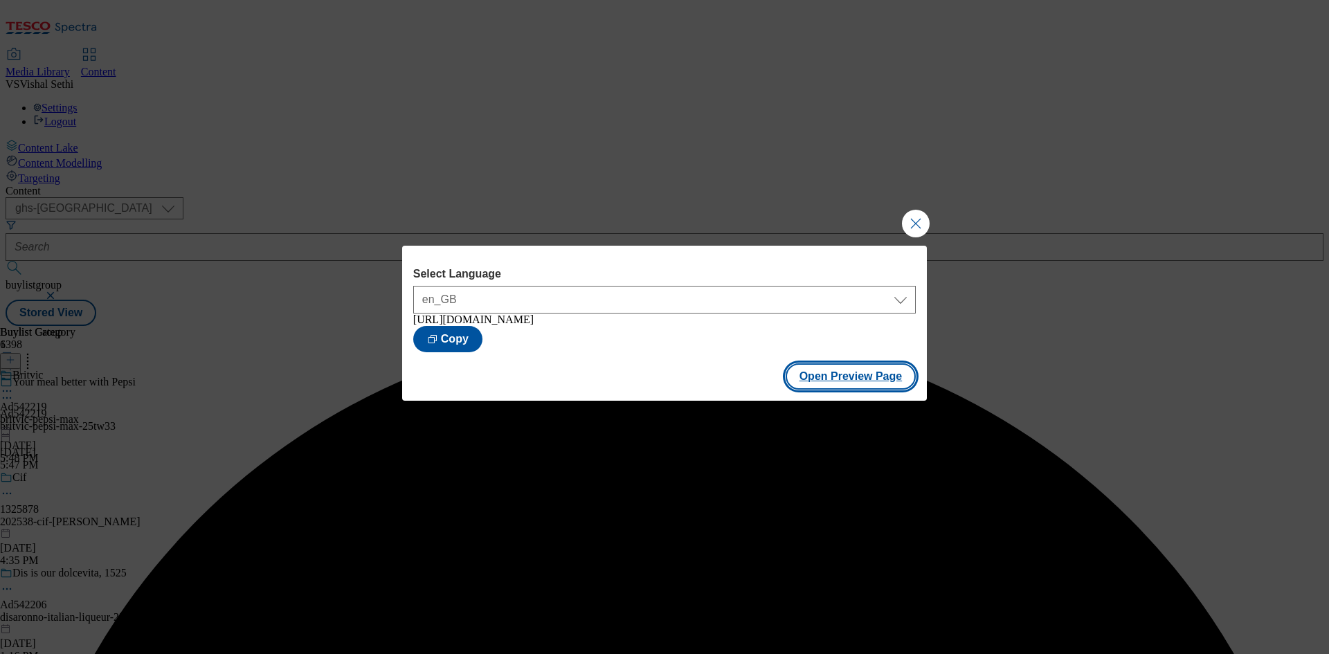
click at [845, 377] on button "Open Preview Page" at bounding box center [851, 376] width 131 height 26
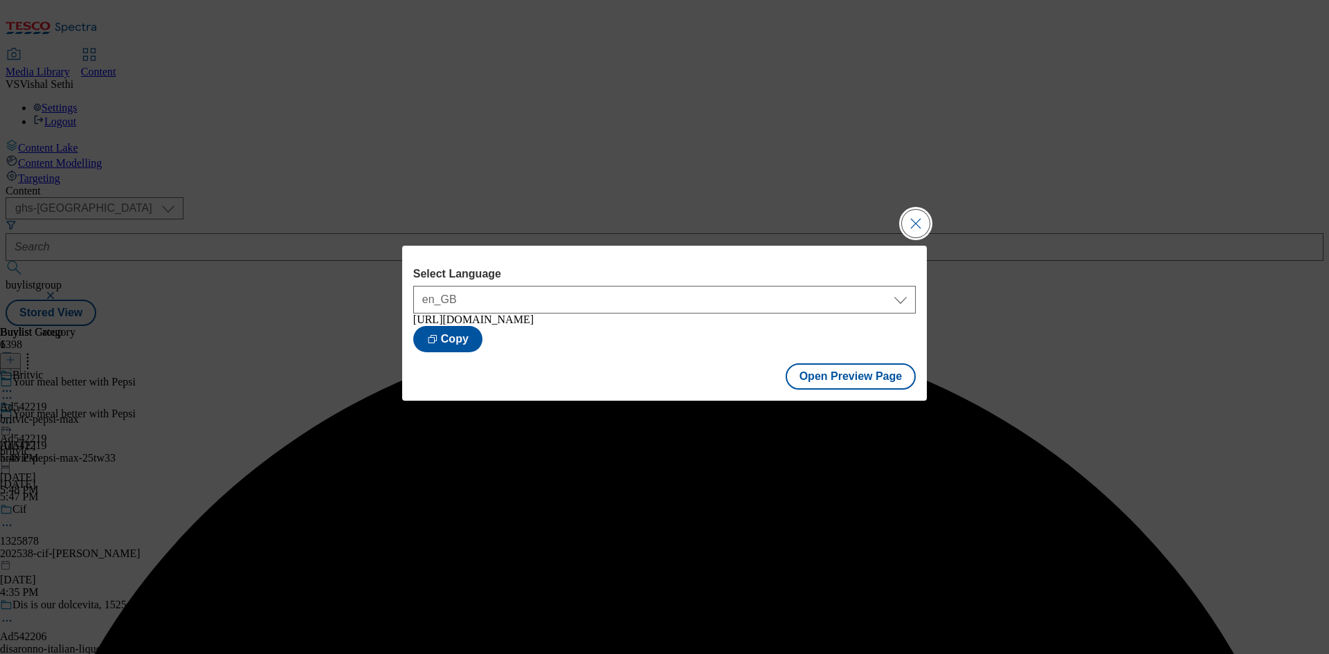
click at [920, 216] on button "Close Modal" at bounding box center [916, 224] width 28 height 28
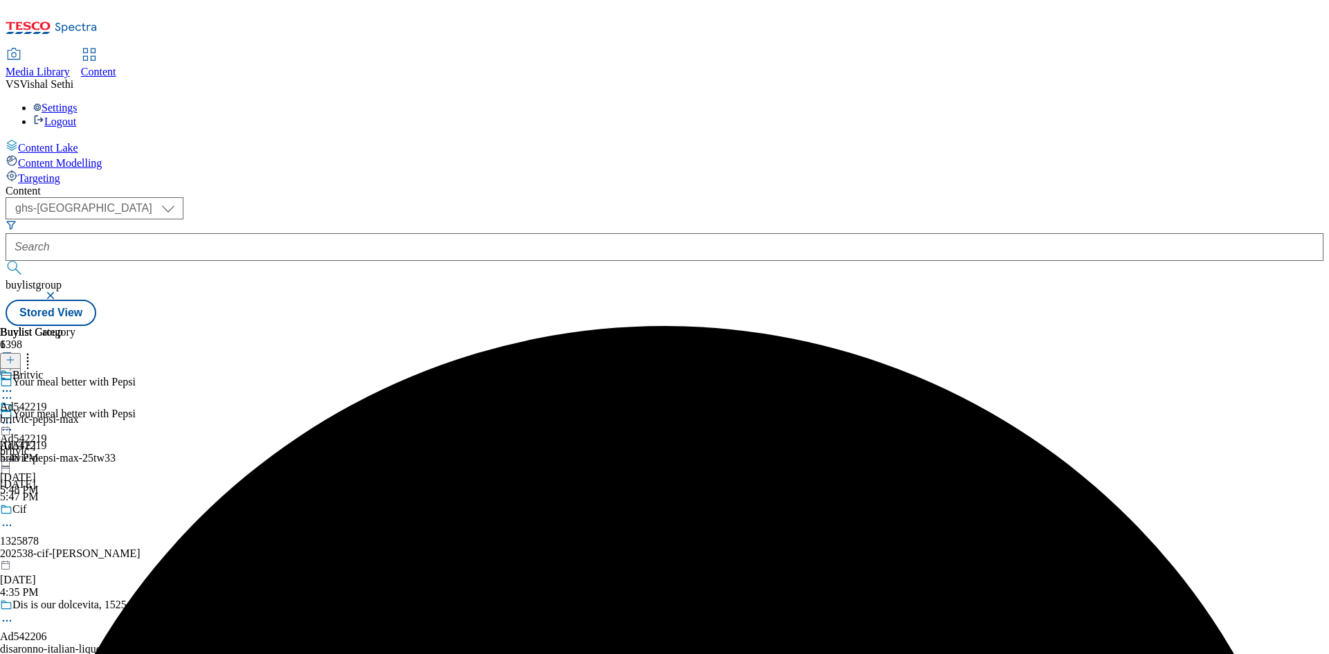
click at [14, 416] on icon at bounding box center [7, 423] width 14 height 14
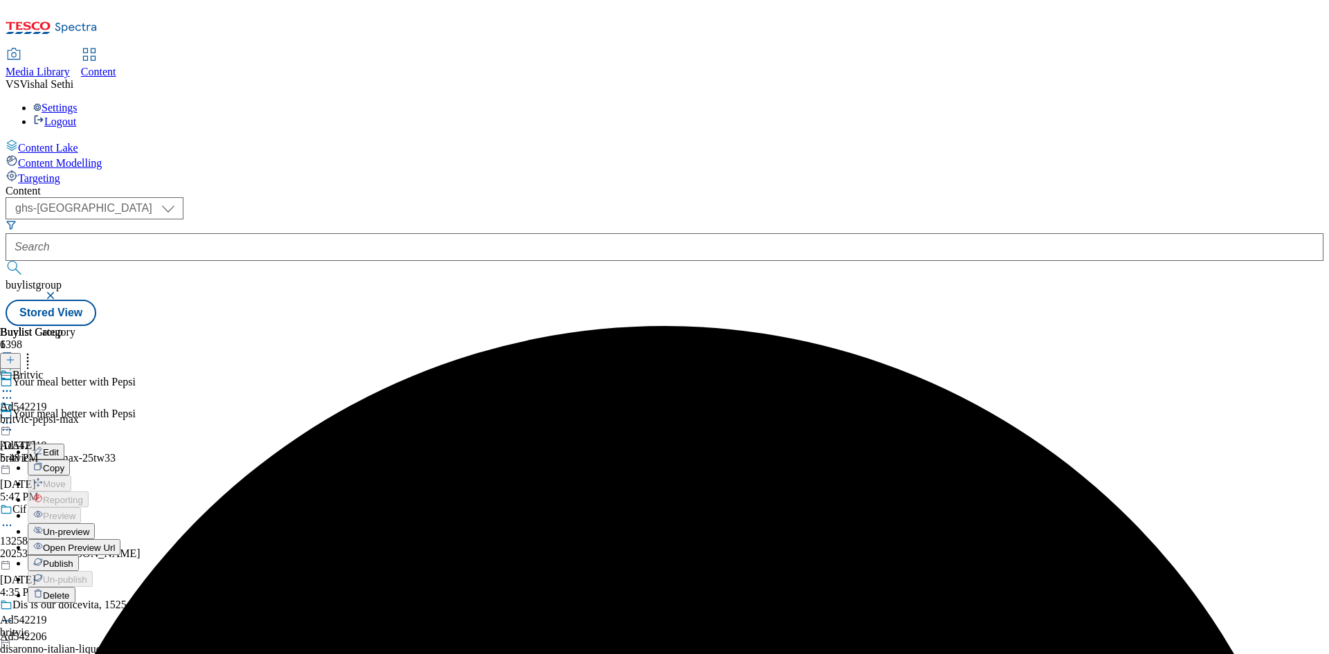
click at [73, 559] on span "Publish" at bounding box center [58, 564] width 30 height 10
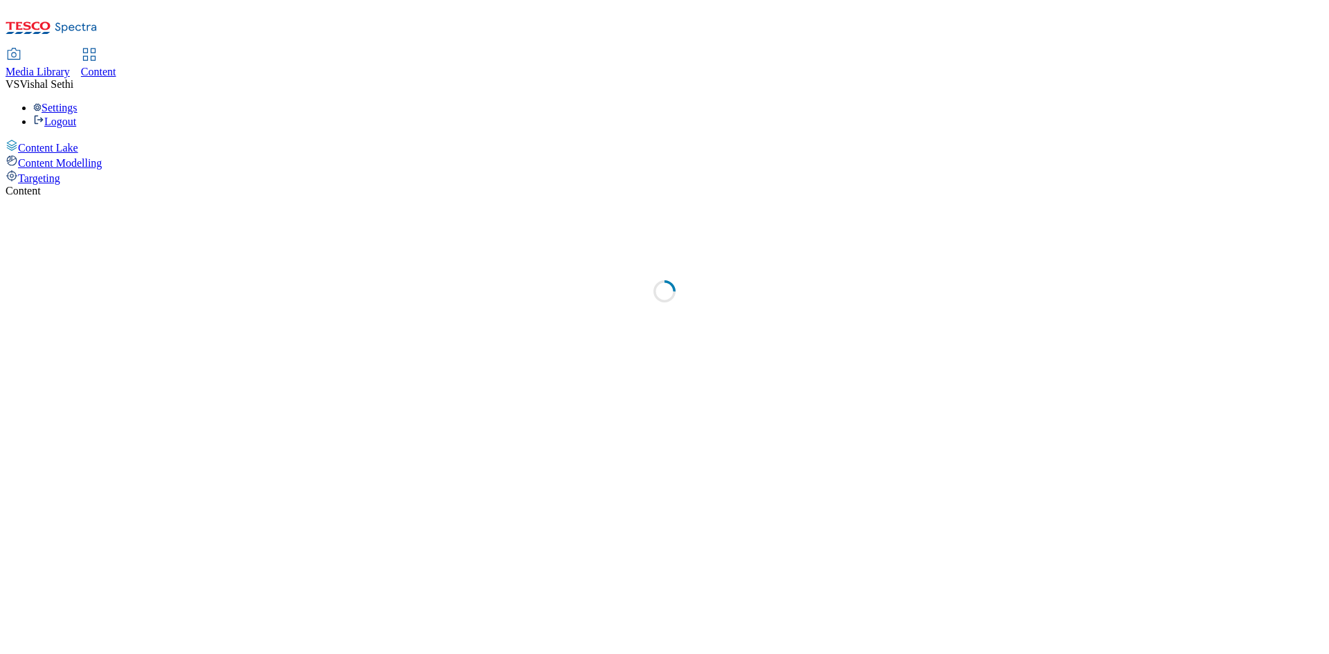
select select "ghs-[GEOGRAPHIC_DATA]"
